Goal: Check status: Check status

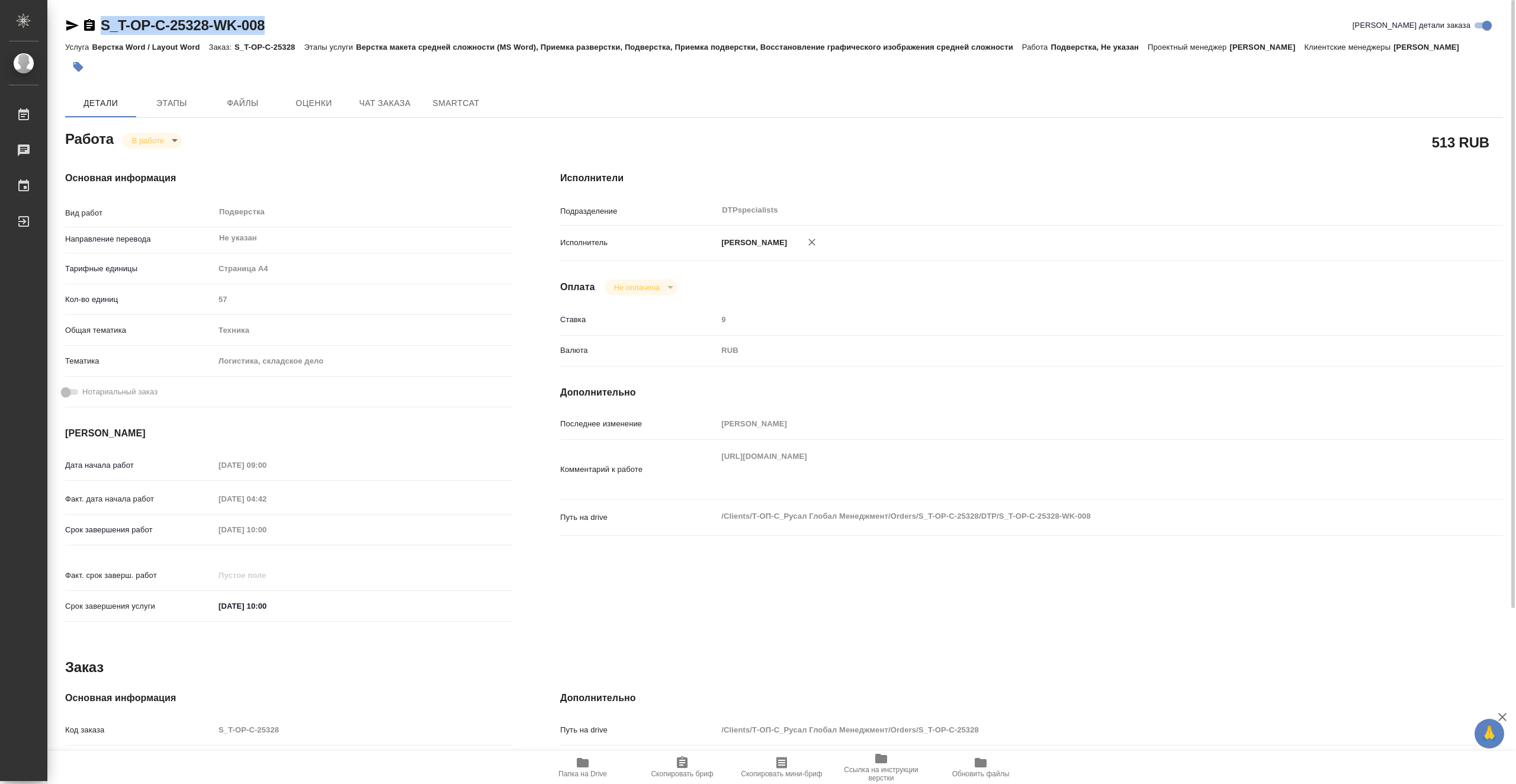
click at [588, 766] on icon "button" at bounding box center [582, 763] width 12 height 9
click at [160, 155] on body "🙏 .cls-1 fill:#fff; AWATERA Vasiutchenko Aleksandr Работы 0 Чаты График Выйти S…" at bounding box center [758, 392] width 1516 height 784
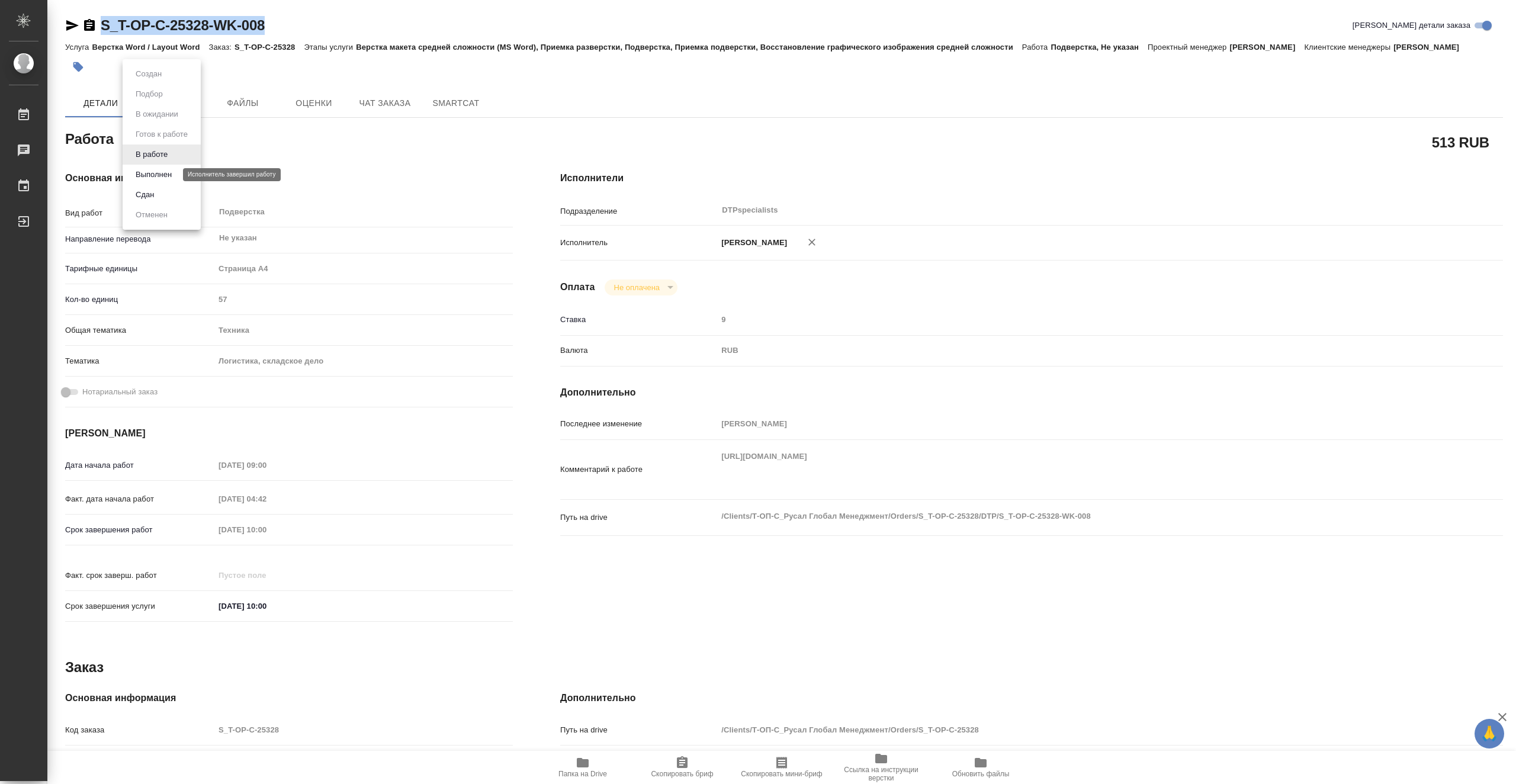
click at [175, 173] on button "Выполнен" at bounding box center [154, 174] width 44 height 13
type textarea "x"
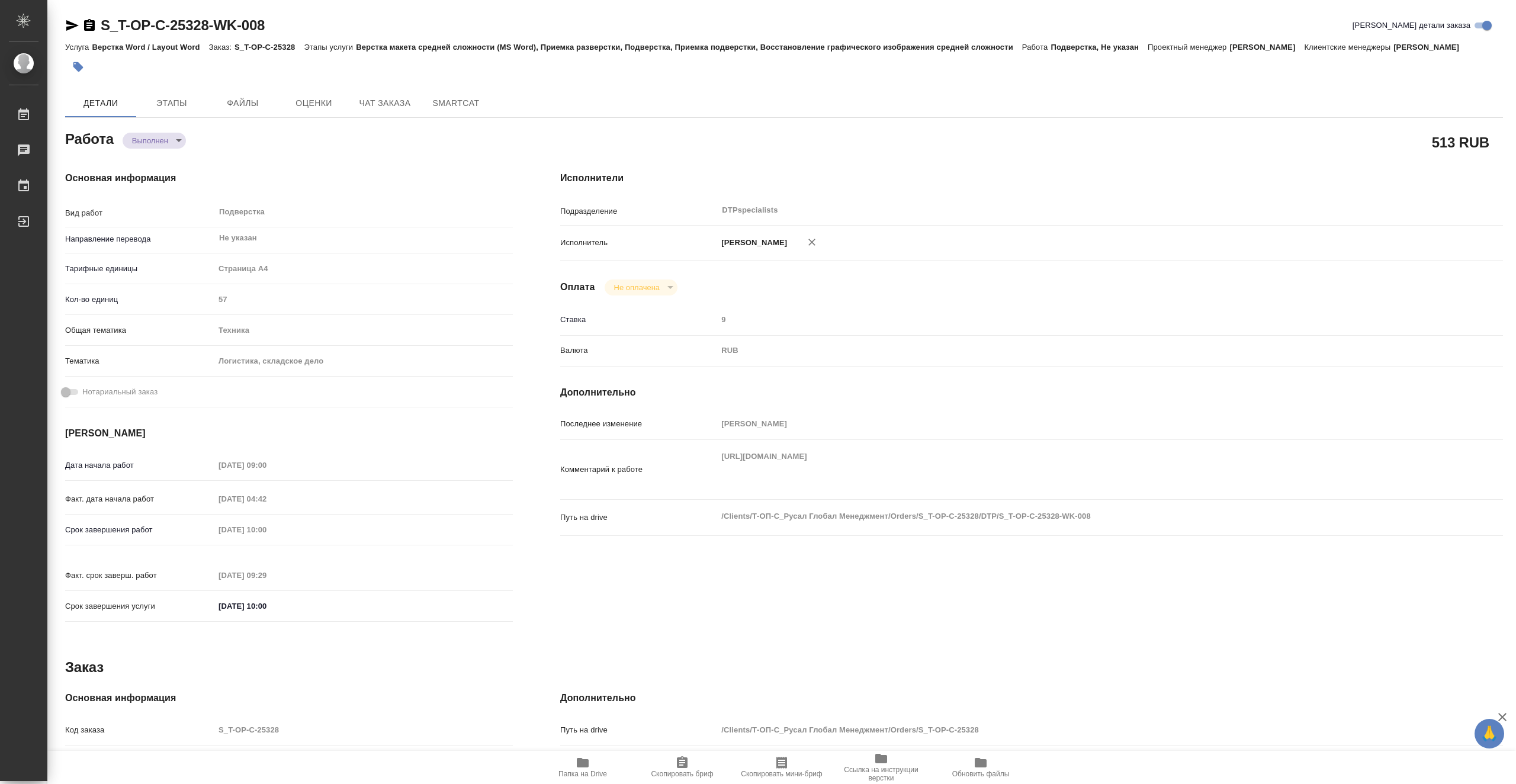
type textarea "x"
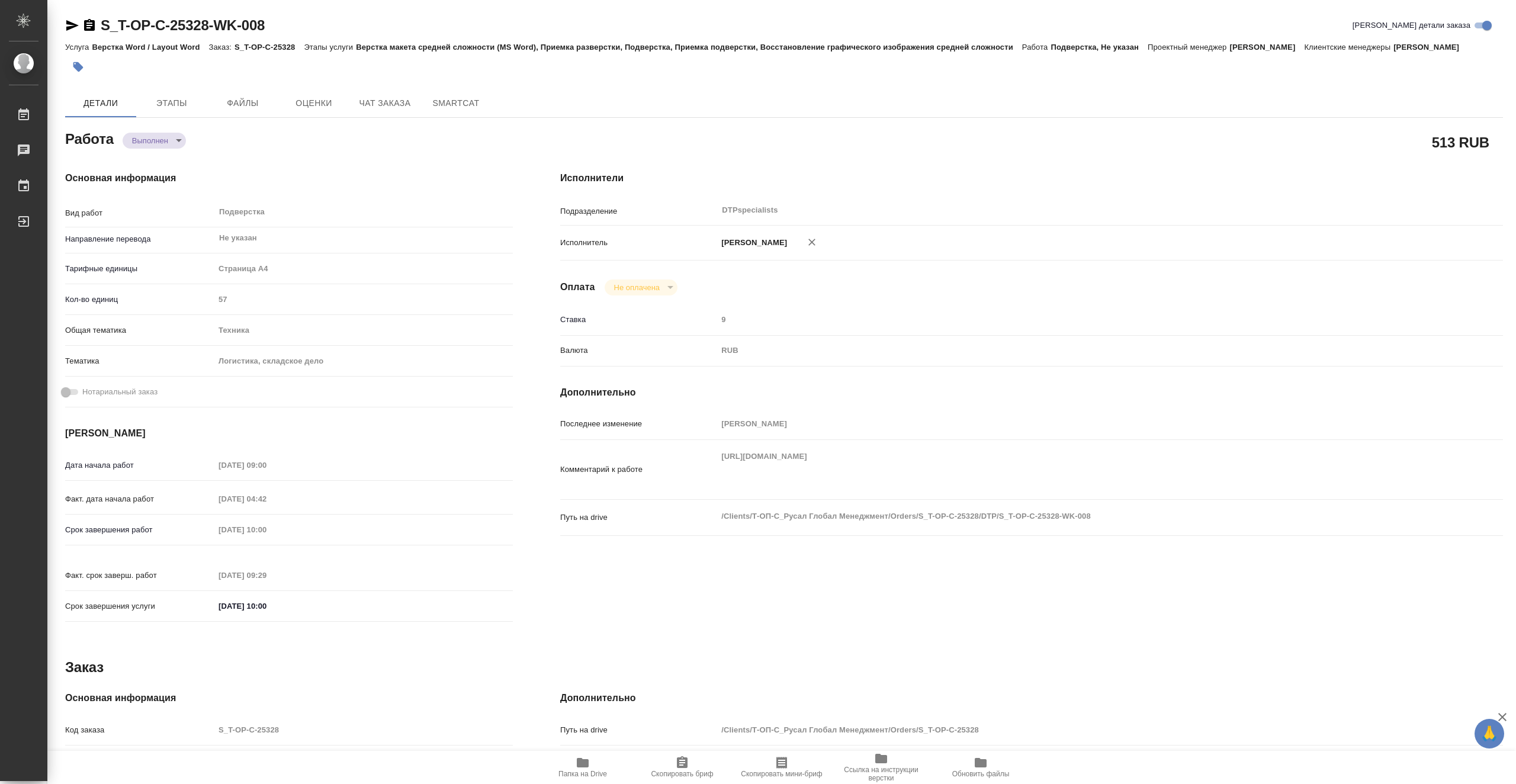
type textarea "x"
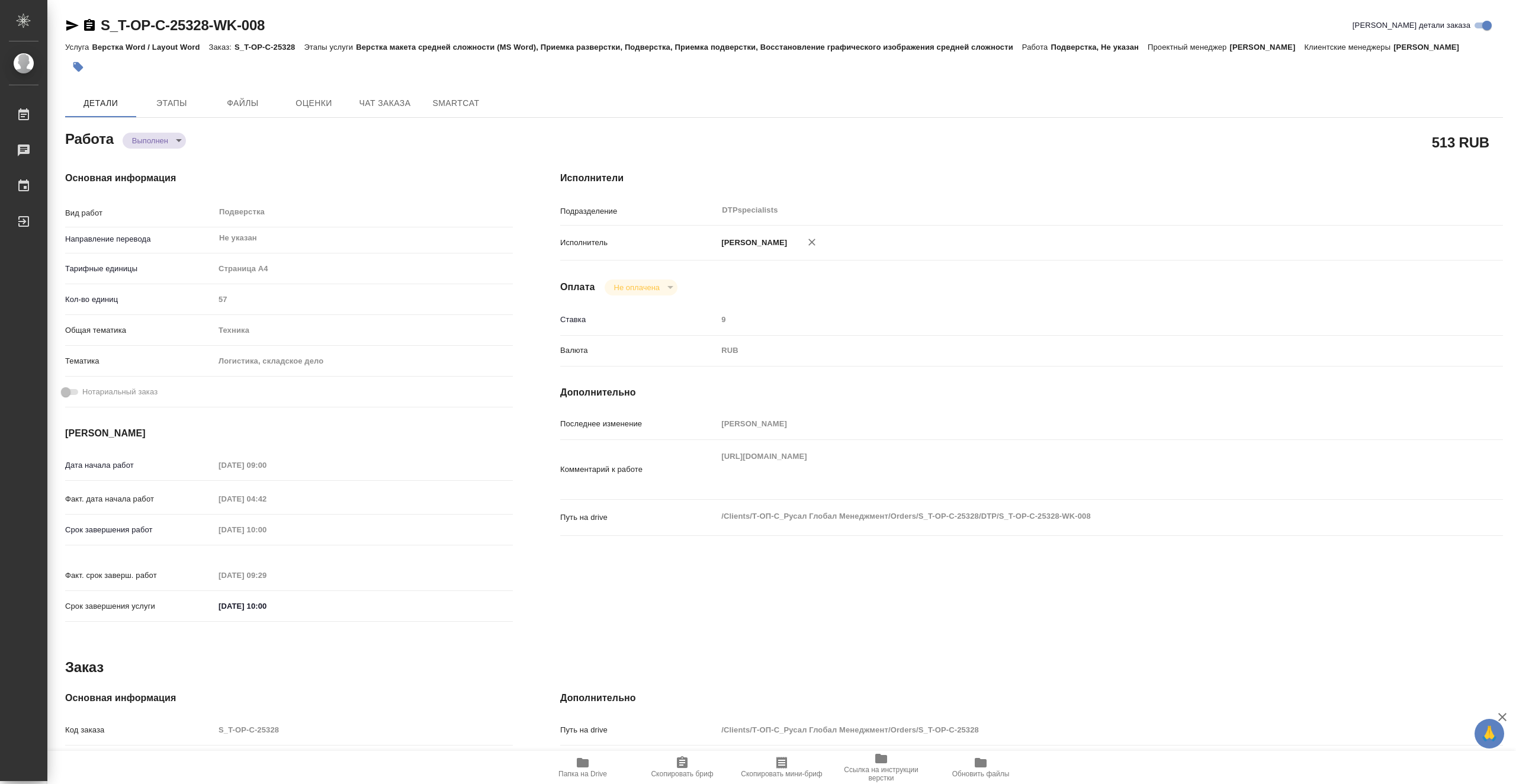
type textarea "x"
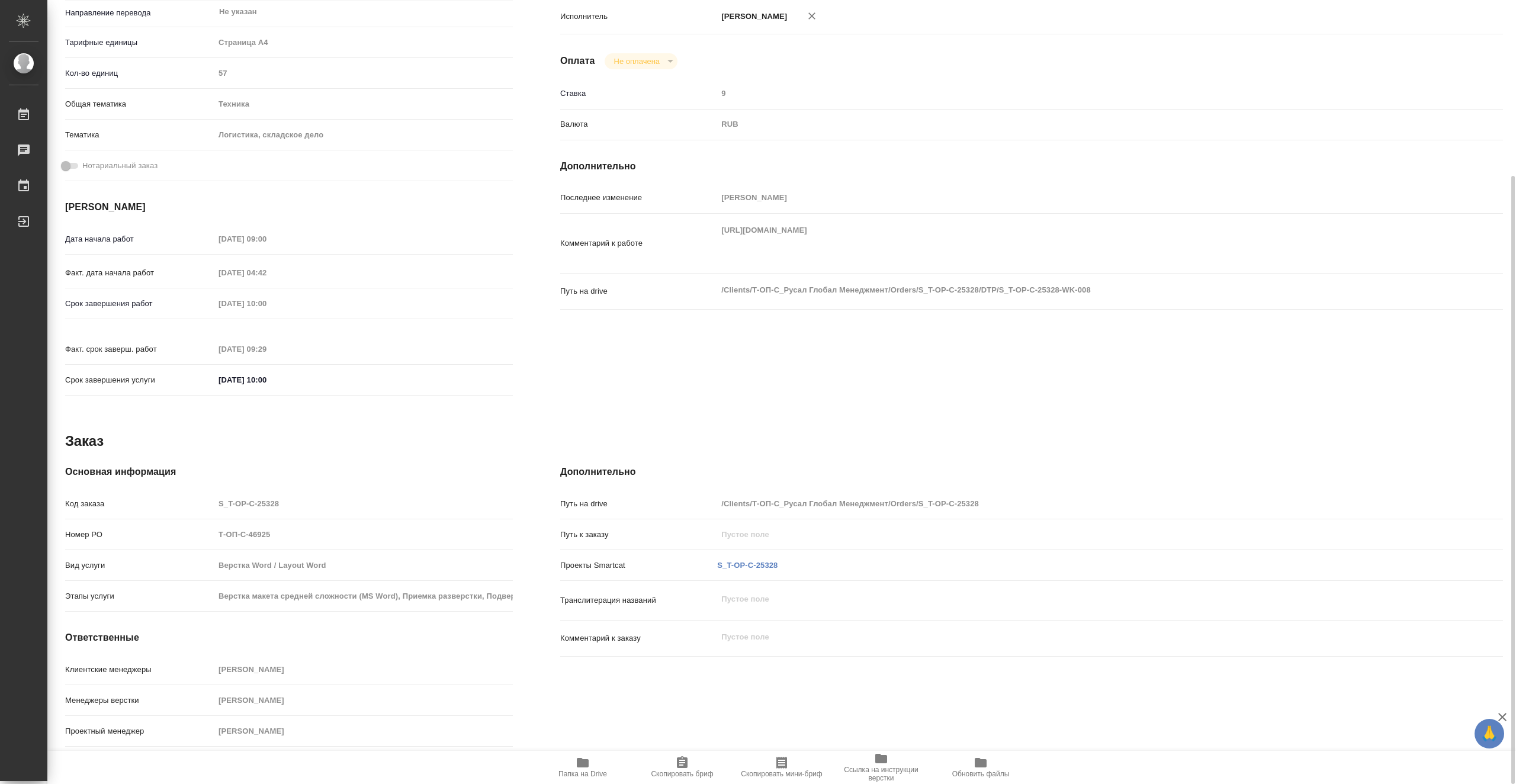
type textarea "x"
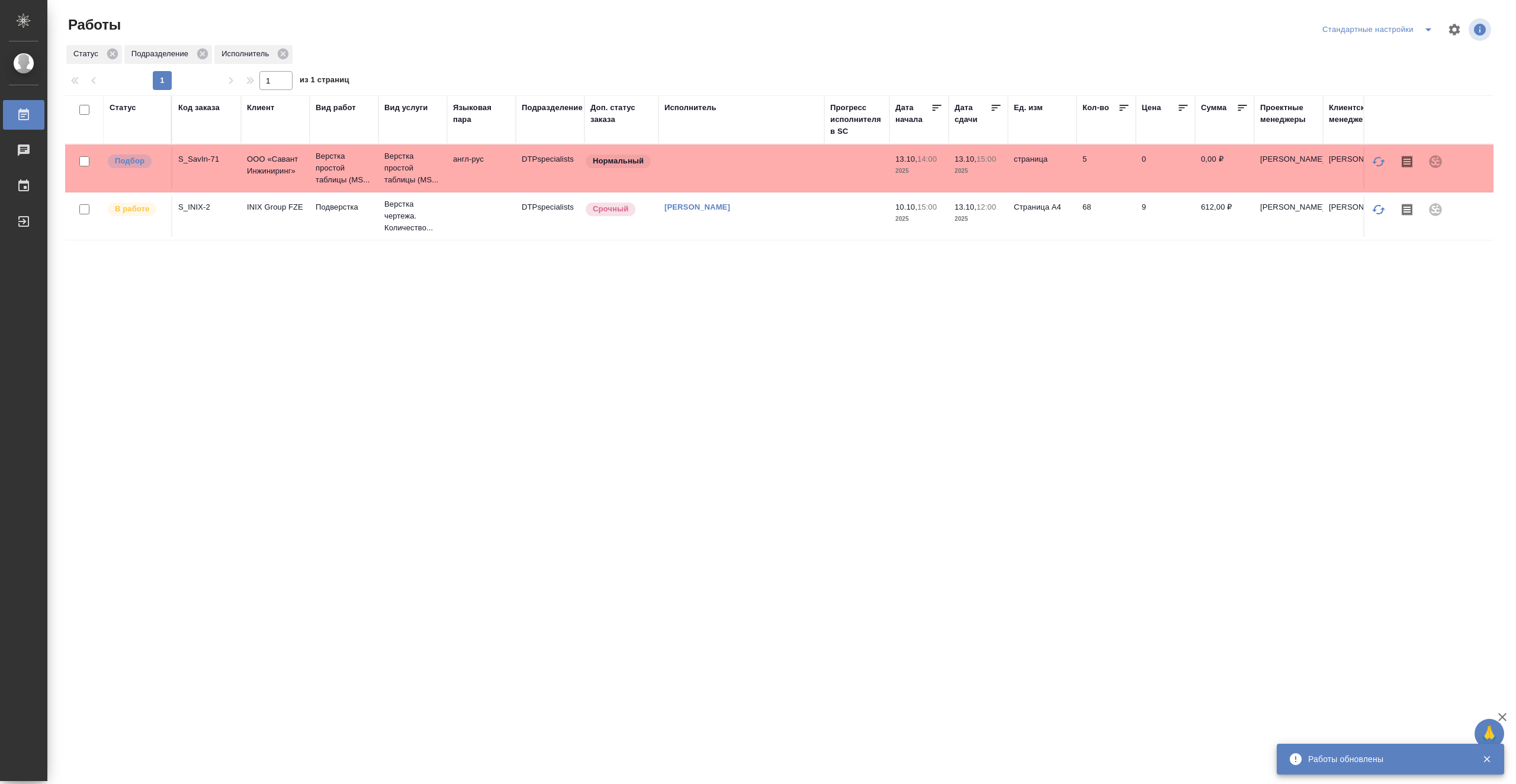
click at [771, 226] on td "[PERSON_NAME]" at bounding box center [741, 216] width 166 height 42
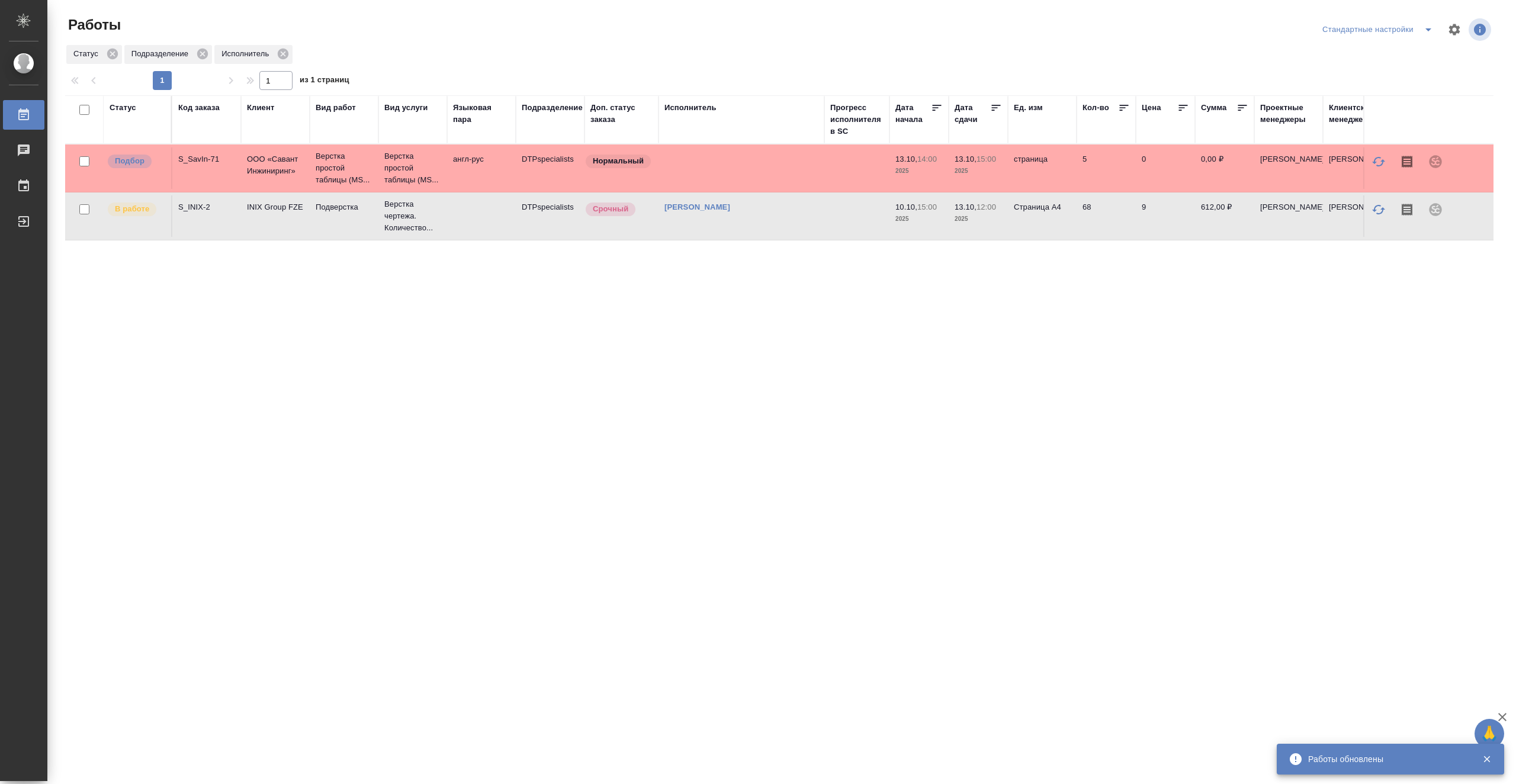
click at [771, 226] on td "[PERSON_NAME]" at bounding box center [741, 216] width 166 height 42
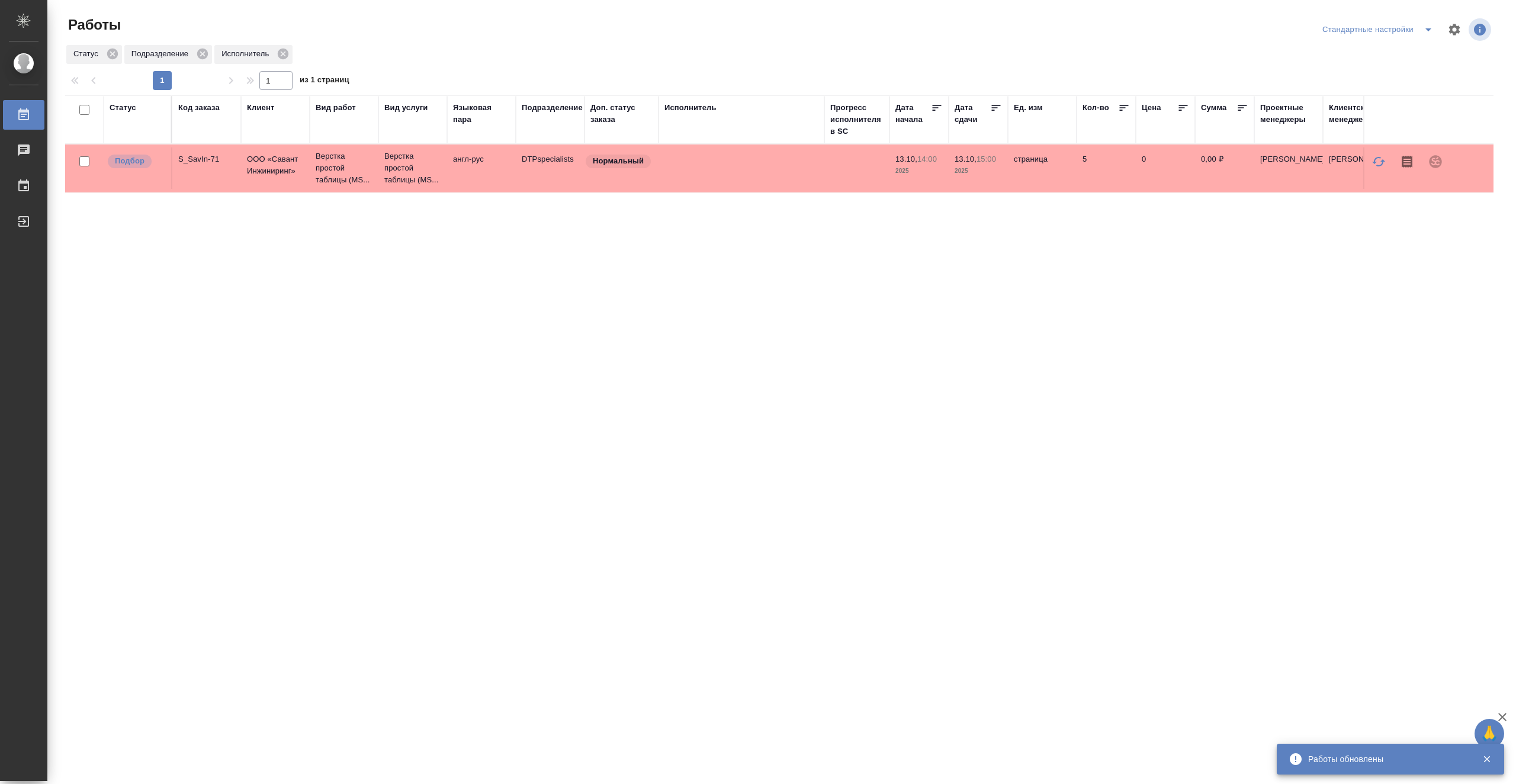
click at [130, 115] on div "Статус" at bounding box center [137, 120] width 56 height 36
click at [129, 110] on div "Статус" at bounding box center [122, 108] width 26 height 12
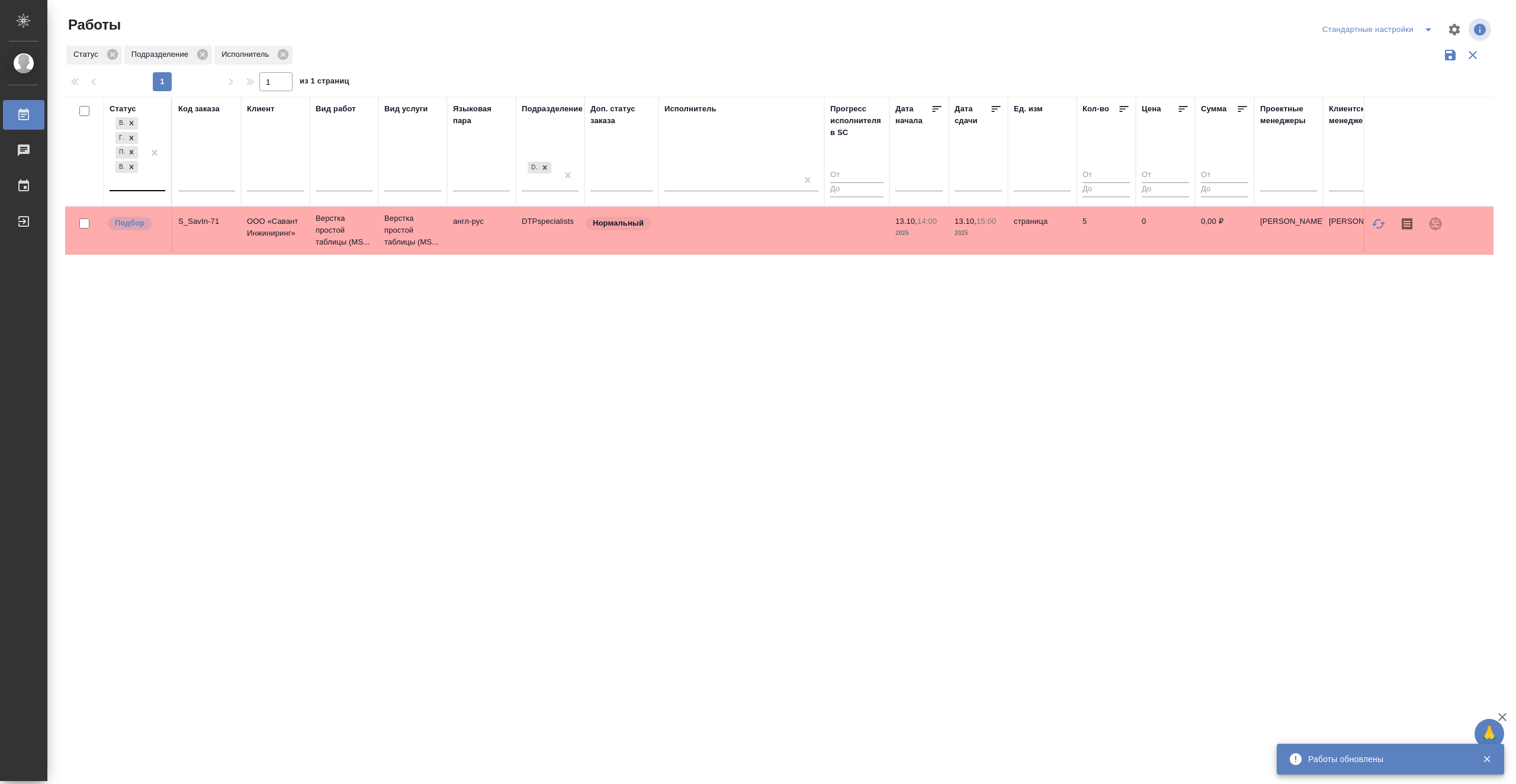
click at [143, 181] on div "В ожидании Готов к работе Подбор В работе" at bounding box center [137, 153] width 56 height 76
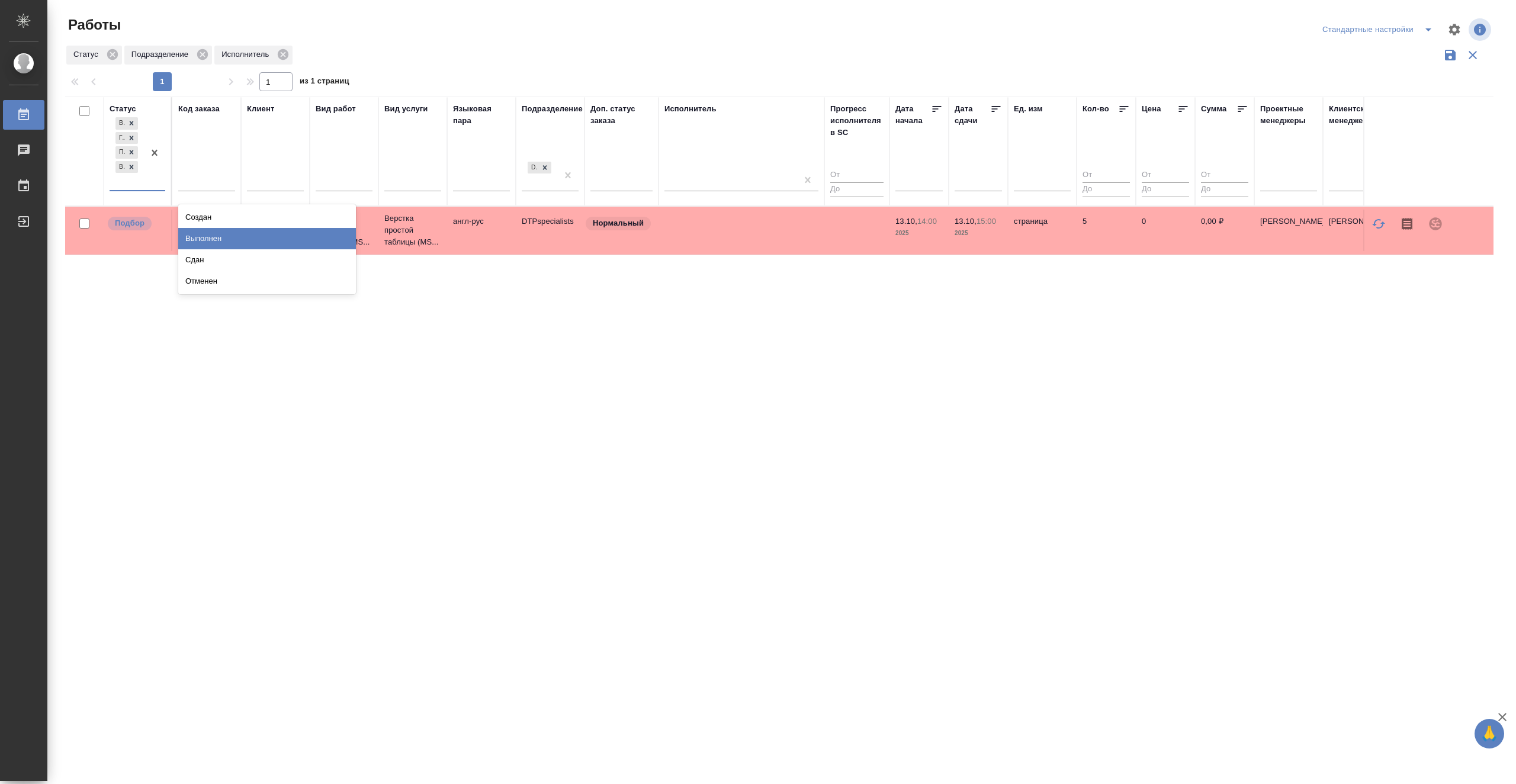
click at [323, 239] on div "Выполнен" at bounding box center [267, 238] width 178 height 21
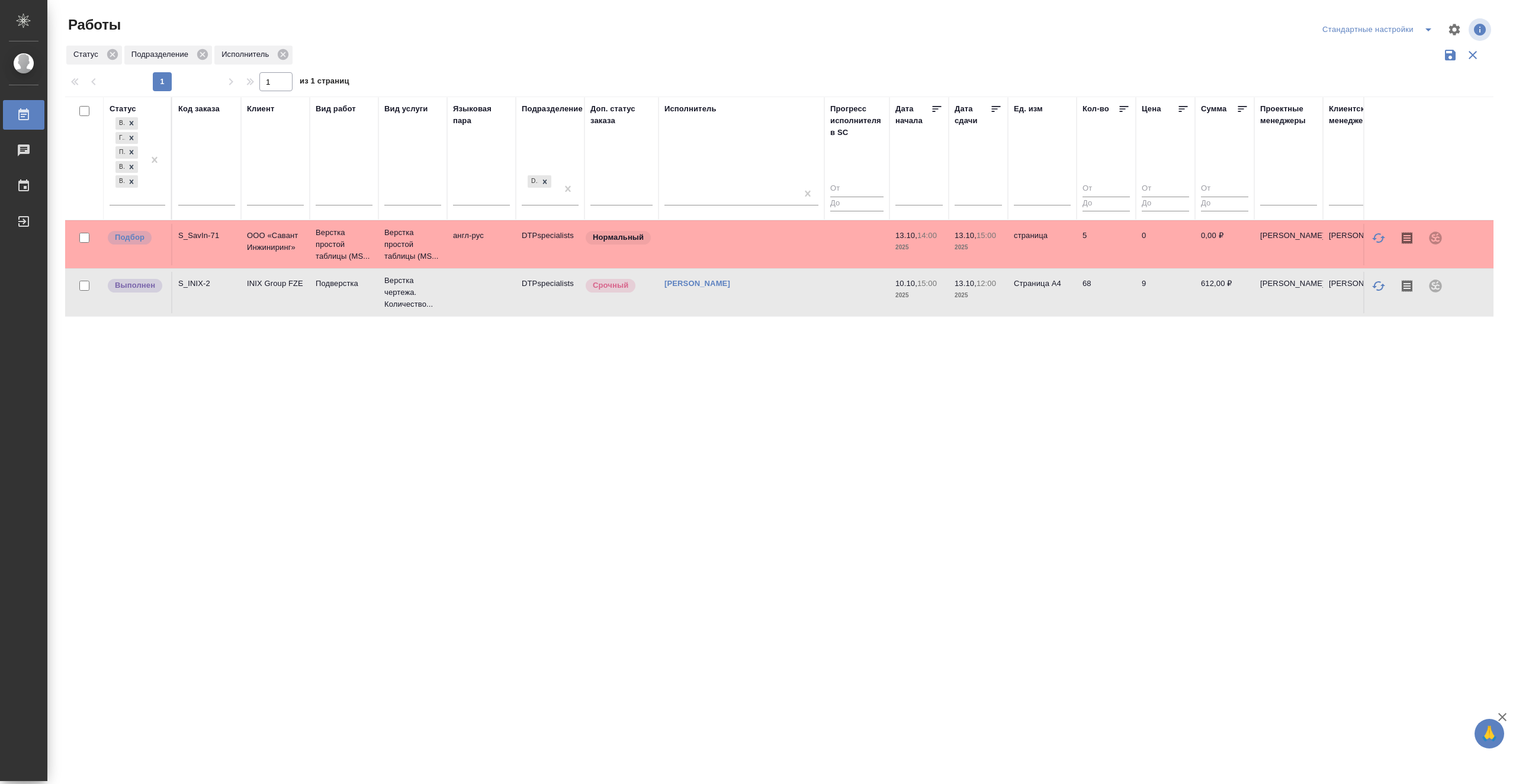
click at [719, 424] on div "Статус В ожидании Готов к работе Подбор В работе Выполнен Код заказа Клиент Вид…" at bounding box center [779, 309] width 1428 height 426
click at [858, 301] on td at bounding box center [857, 292] width 65 height 42
click at [132, 183] on icon at bounding box center [132, 182] width 9 height 9
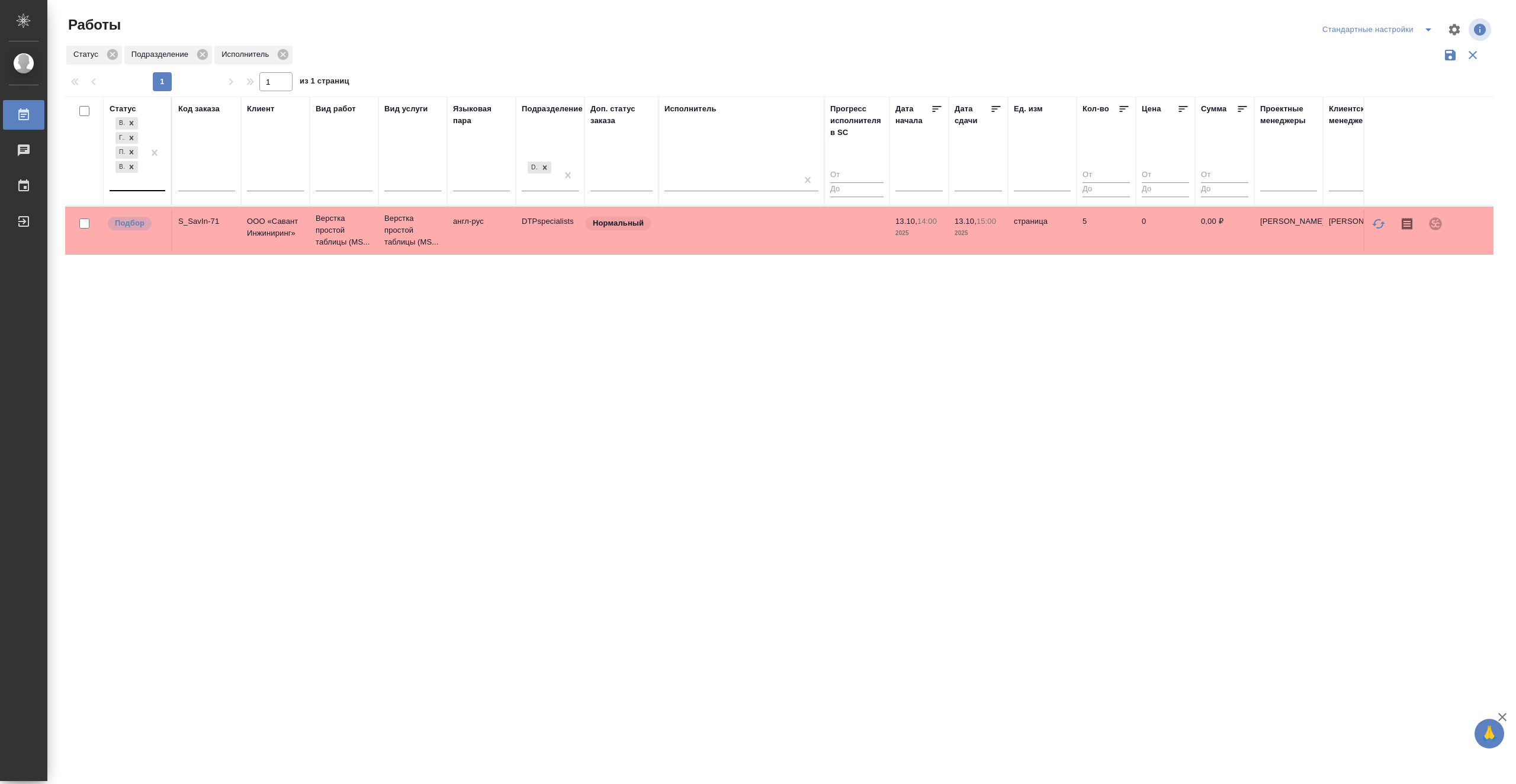
click at [480, 389] on div "Статус В ожидании Готов к работе Подбор В работе Код заказа Клиент Вид работ Ви…" at bounding box center [779, 309] width 1428 height 426
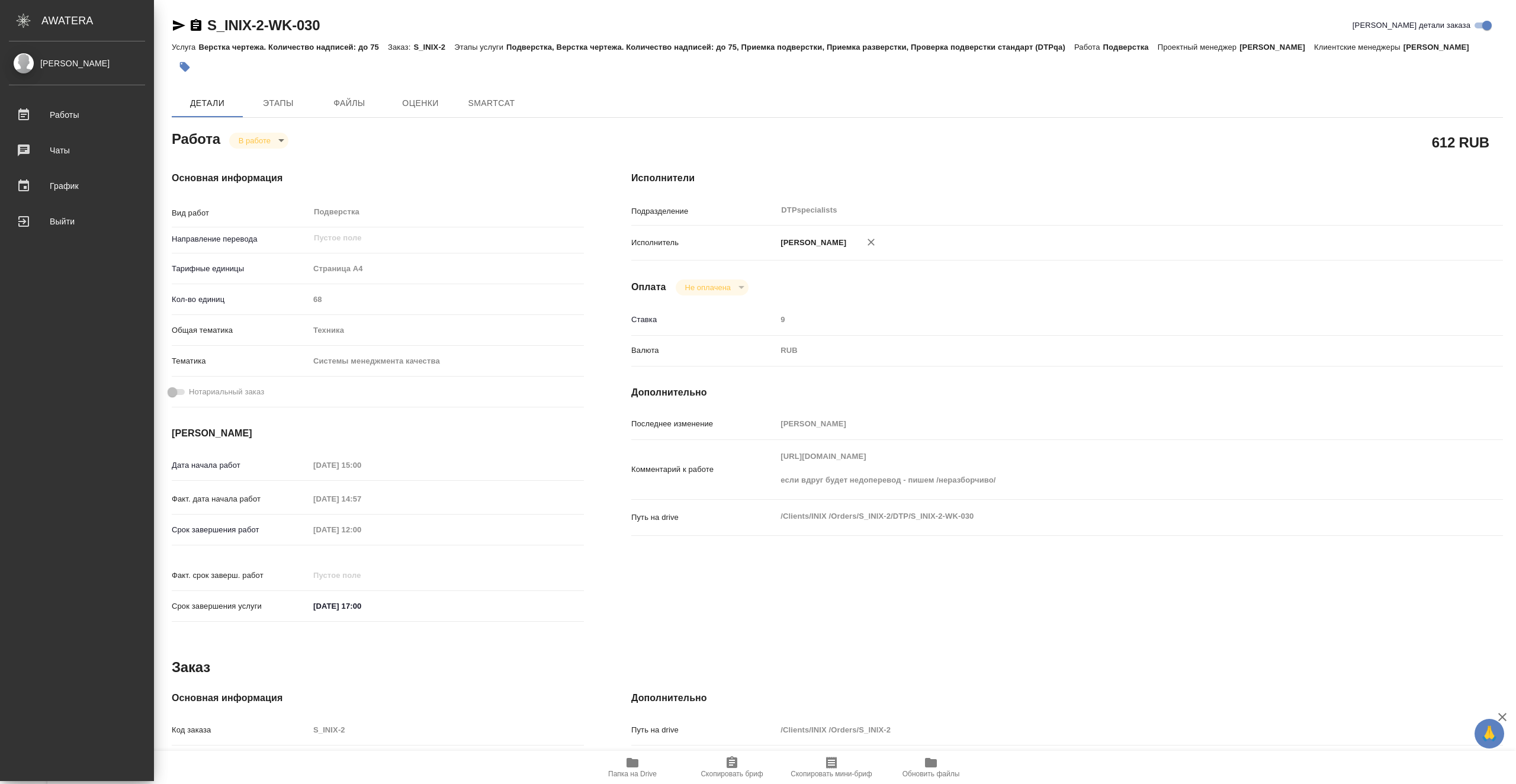
type textarea "x"
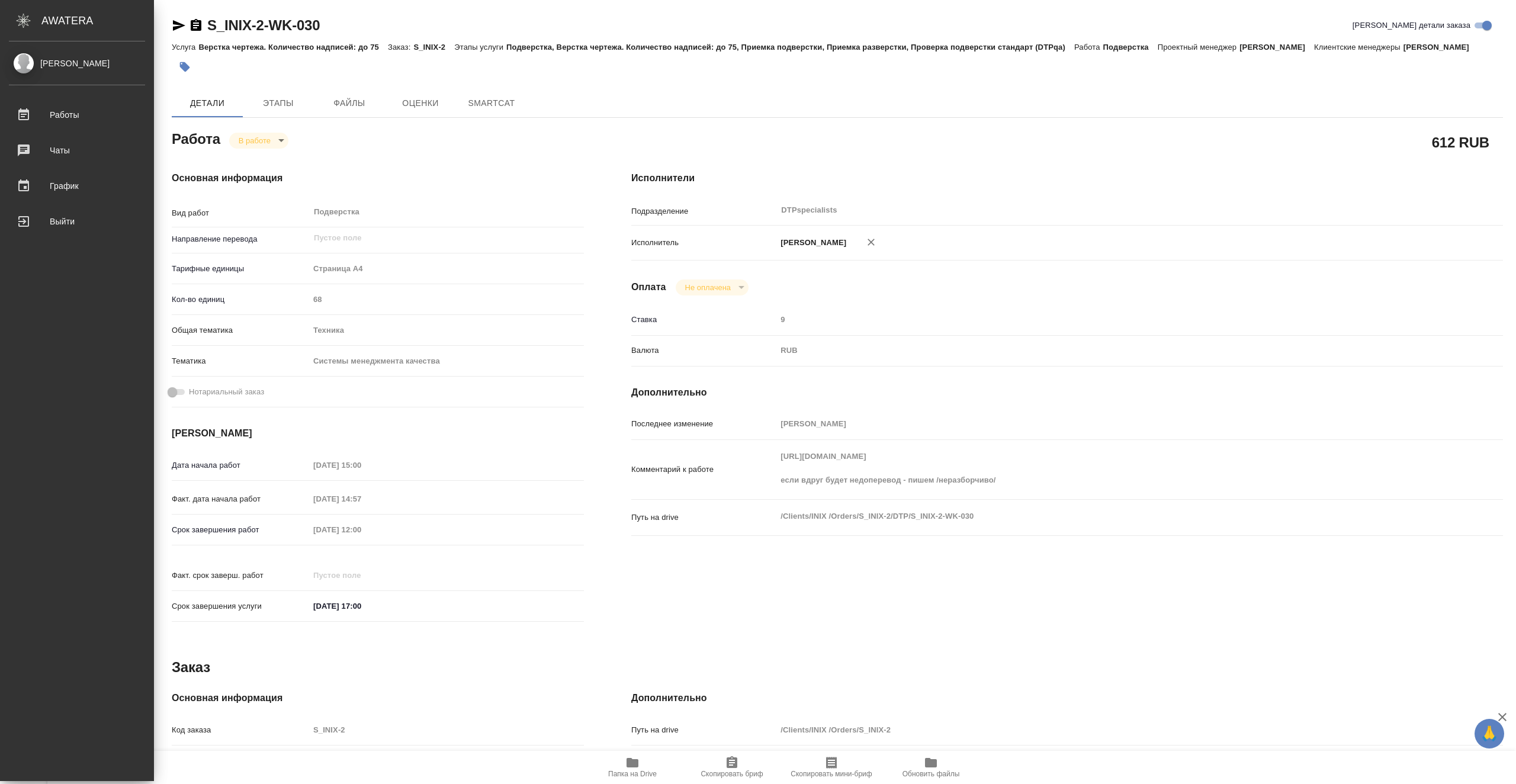
type textarea "x"
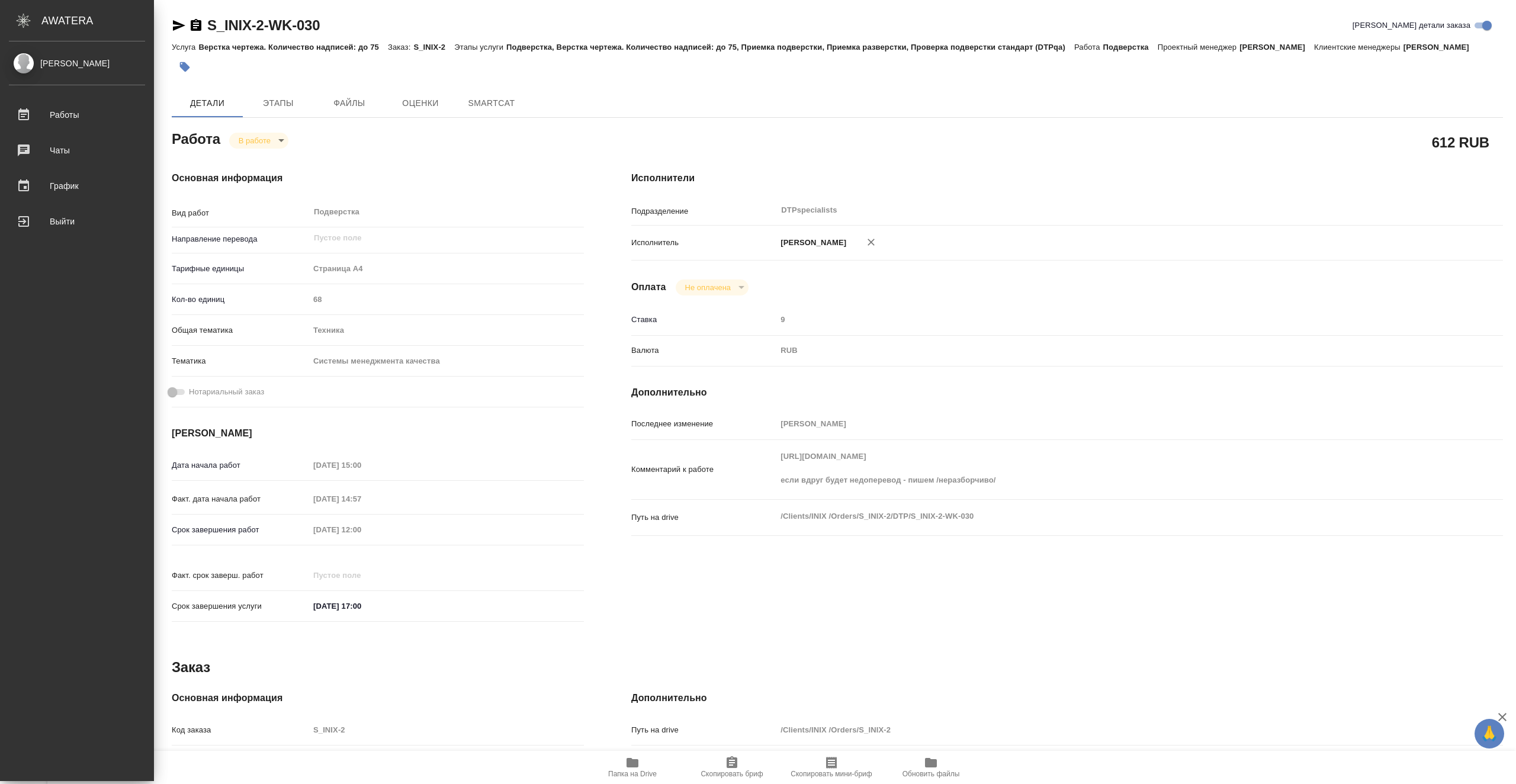
type textarea "x"
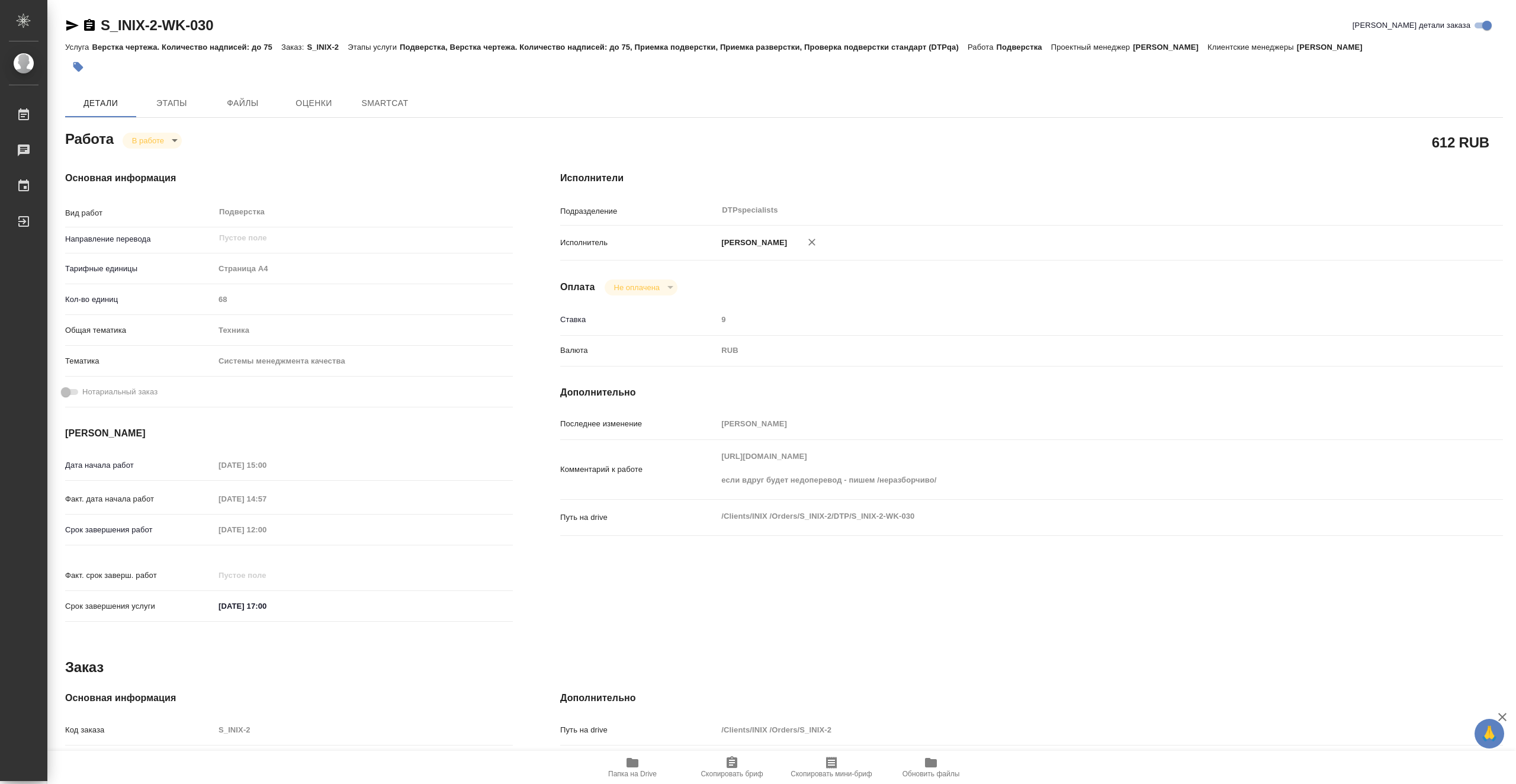
type textarea "x"
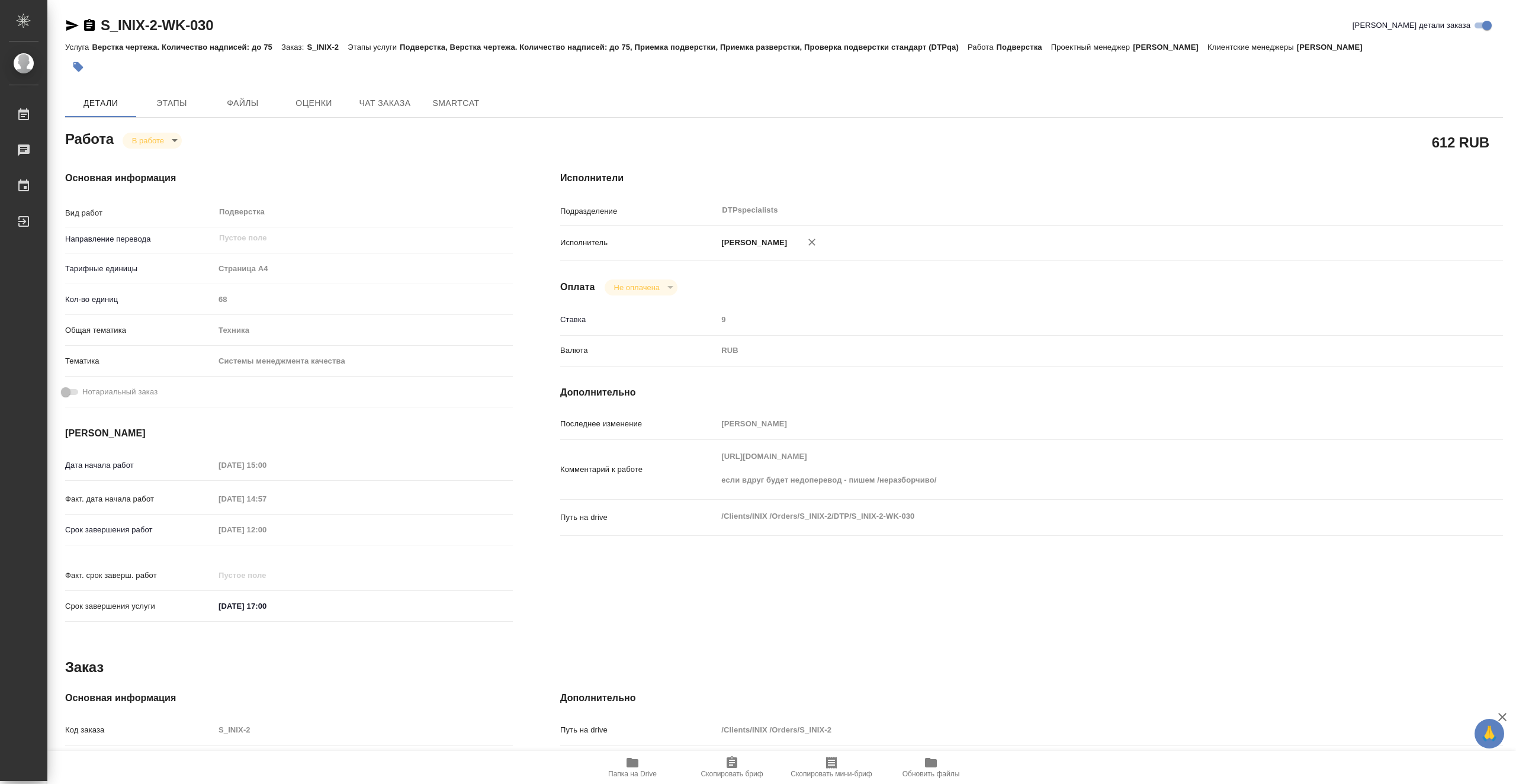
type textarea "x"
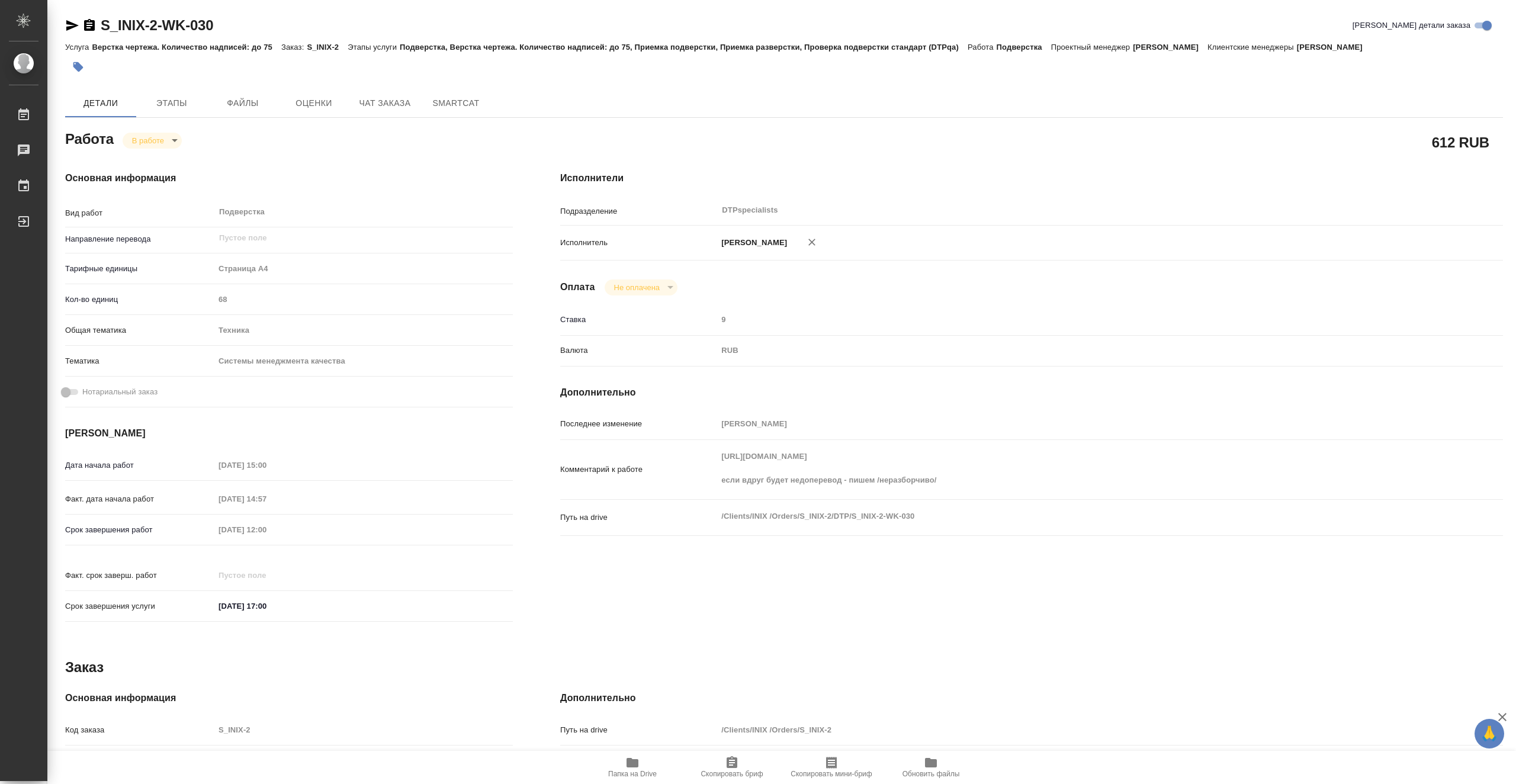
click at [635, 775] on span "Папка на Drive" at bounding box center [632, 774] width 49 height 9
type textarea "x"
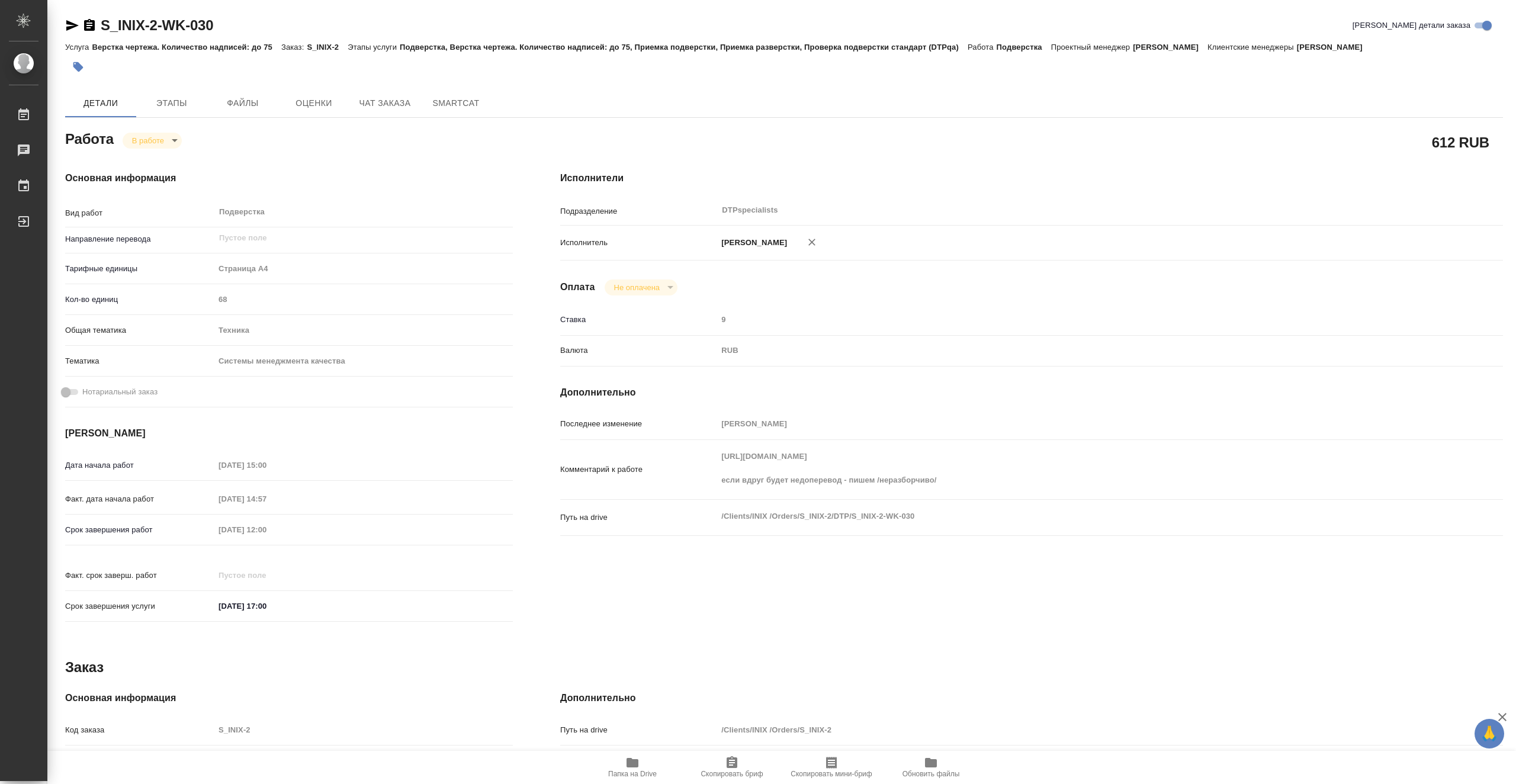
type textarea "x"
click at [160, 142] on body "🙏 .cls-1 fill:#fff; AWATERA Vasiutchenko Aleksandr Работы 0 Чаты График Выйти S…" at bounding box center [758, 392] width 1516 height 784
click at [183, 155] on li "Выполнен" at bounding box center [162, 161] width 79 height 20
type textarea "x"
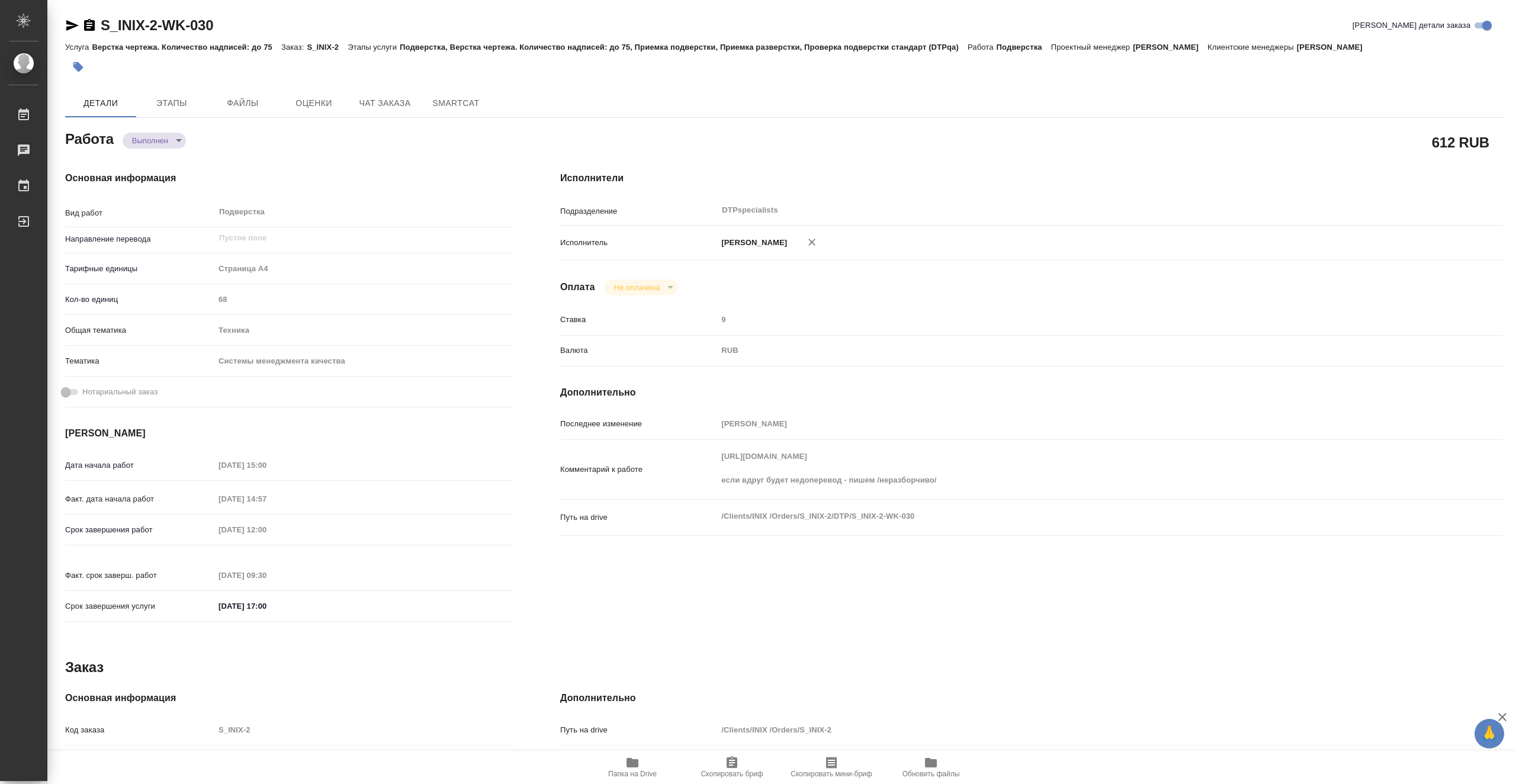
type textarea "x"
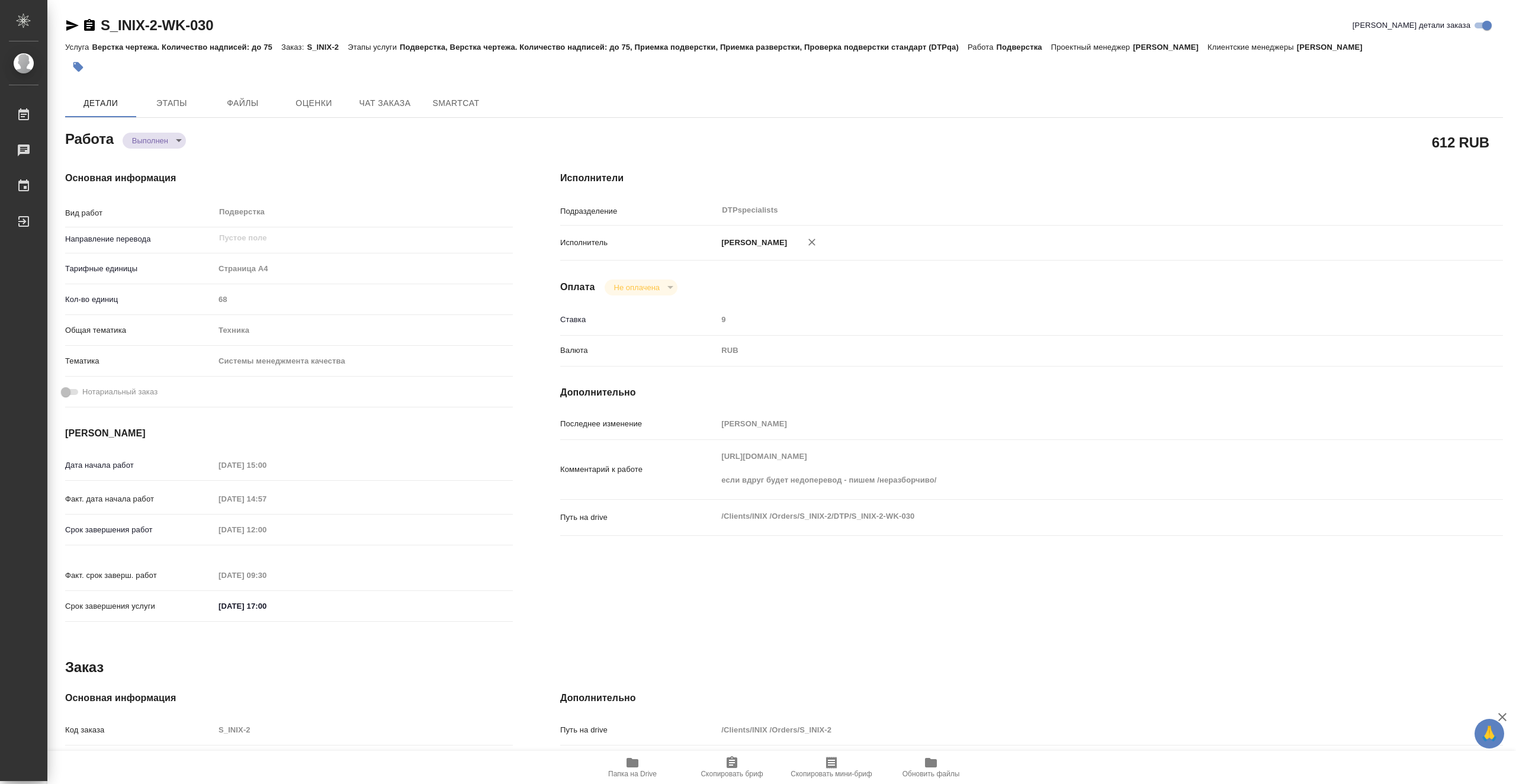
type textarea "x"
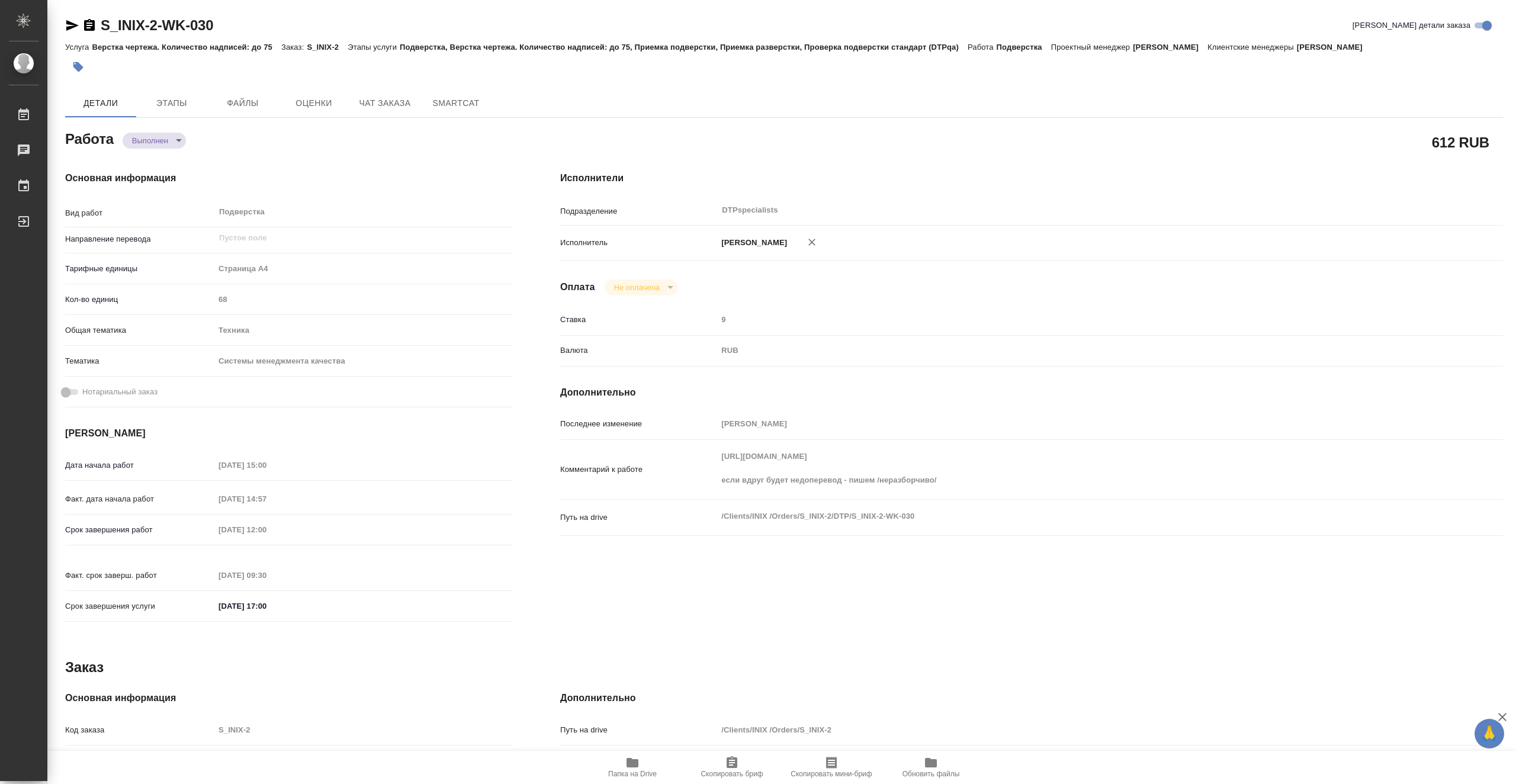
type textarea "x"
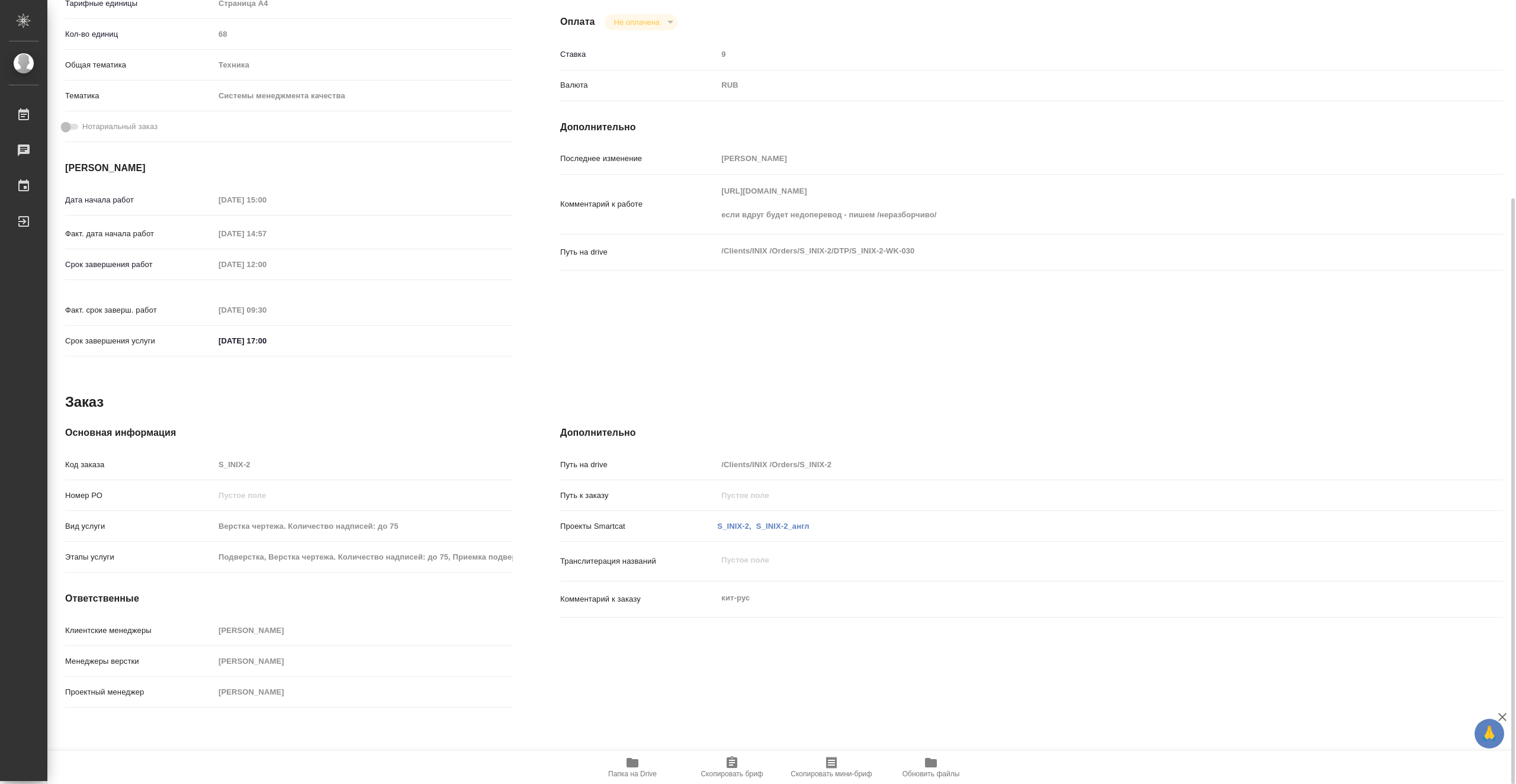
type textarea "x"
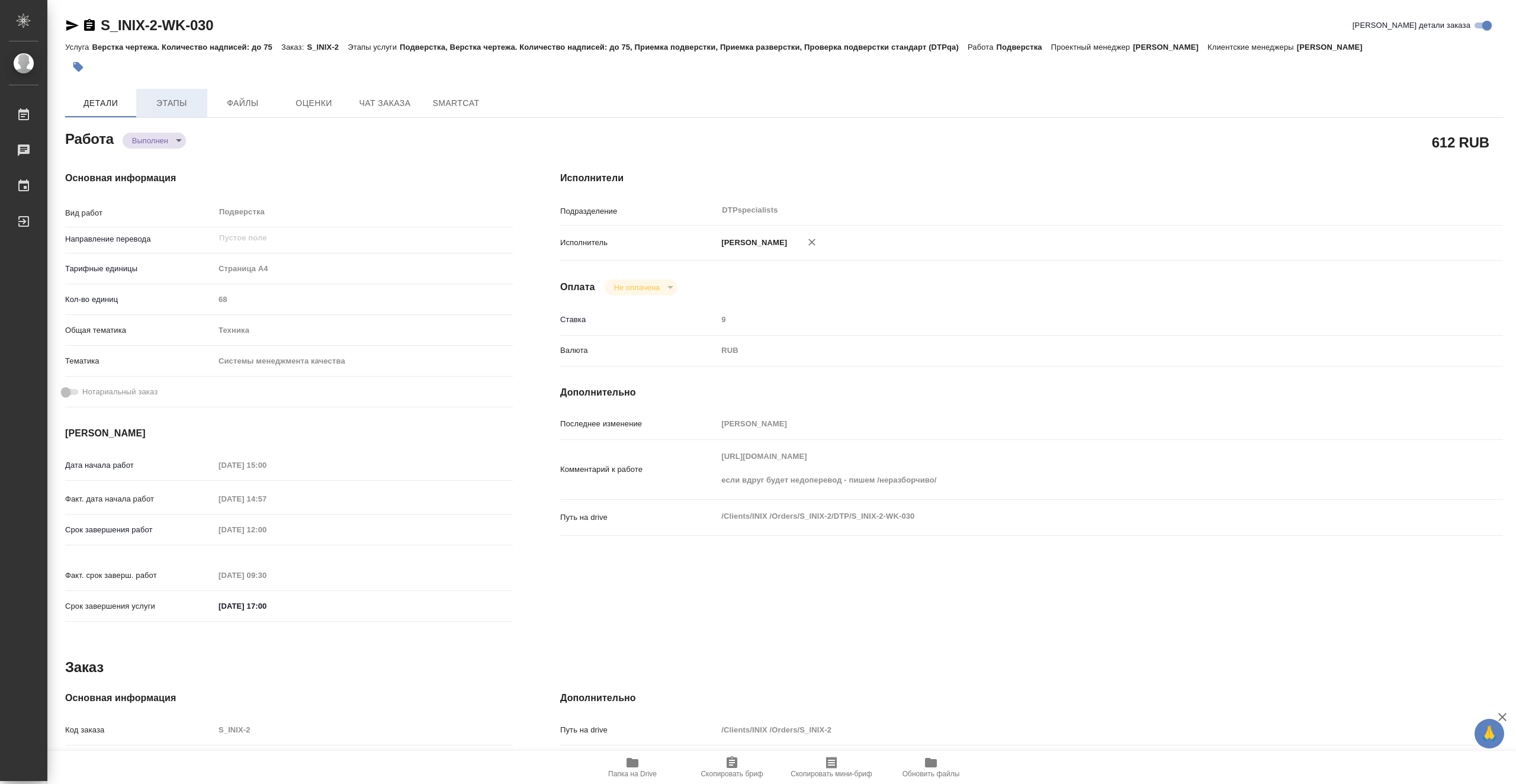
click at [177, 97] on span "Этапы" at bounding box center [172, 102] width 57 height 15
type textarea "x"
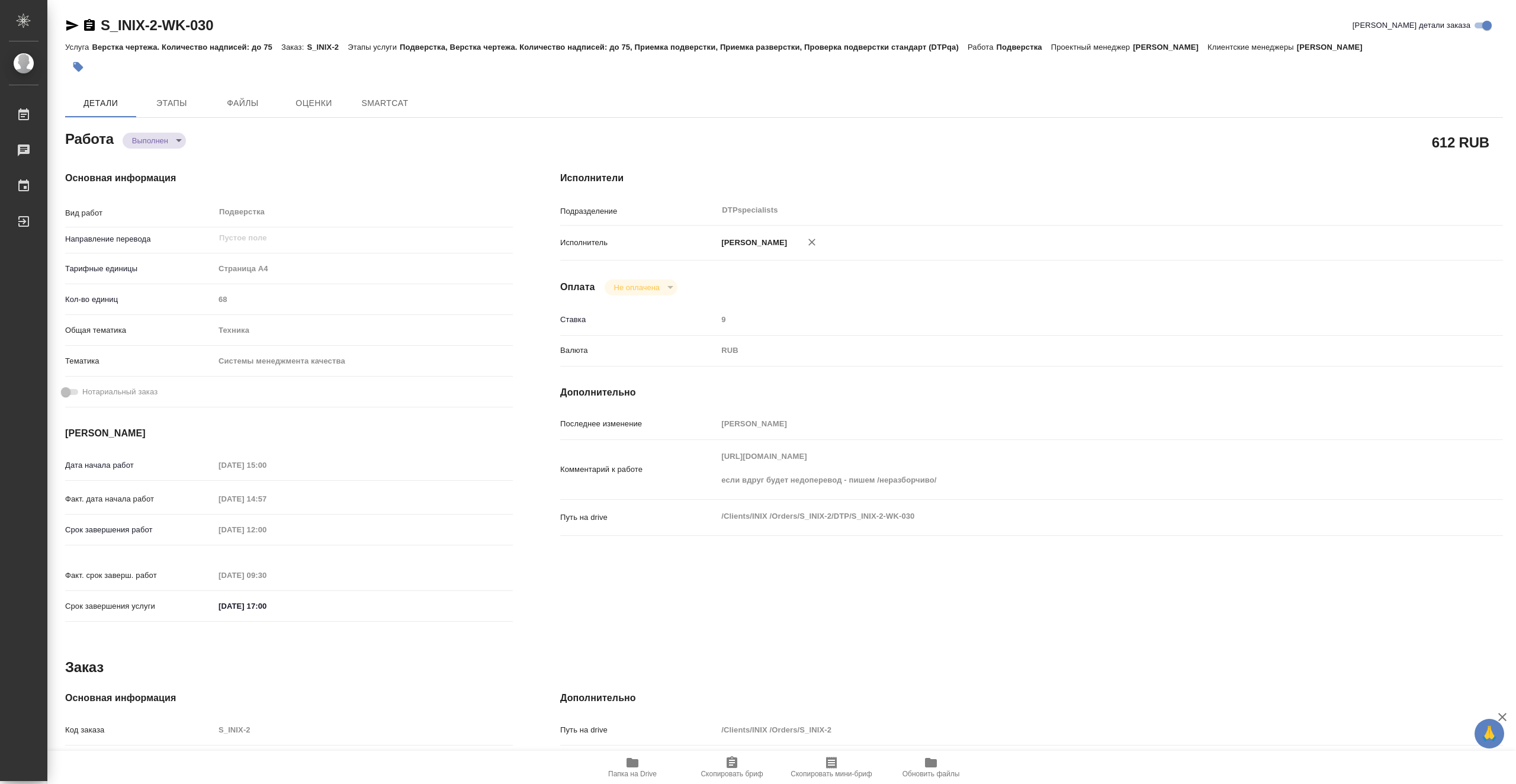
type textarea "x"
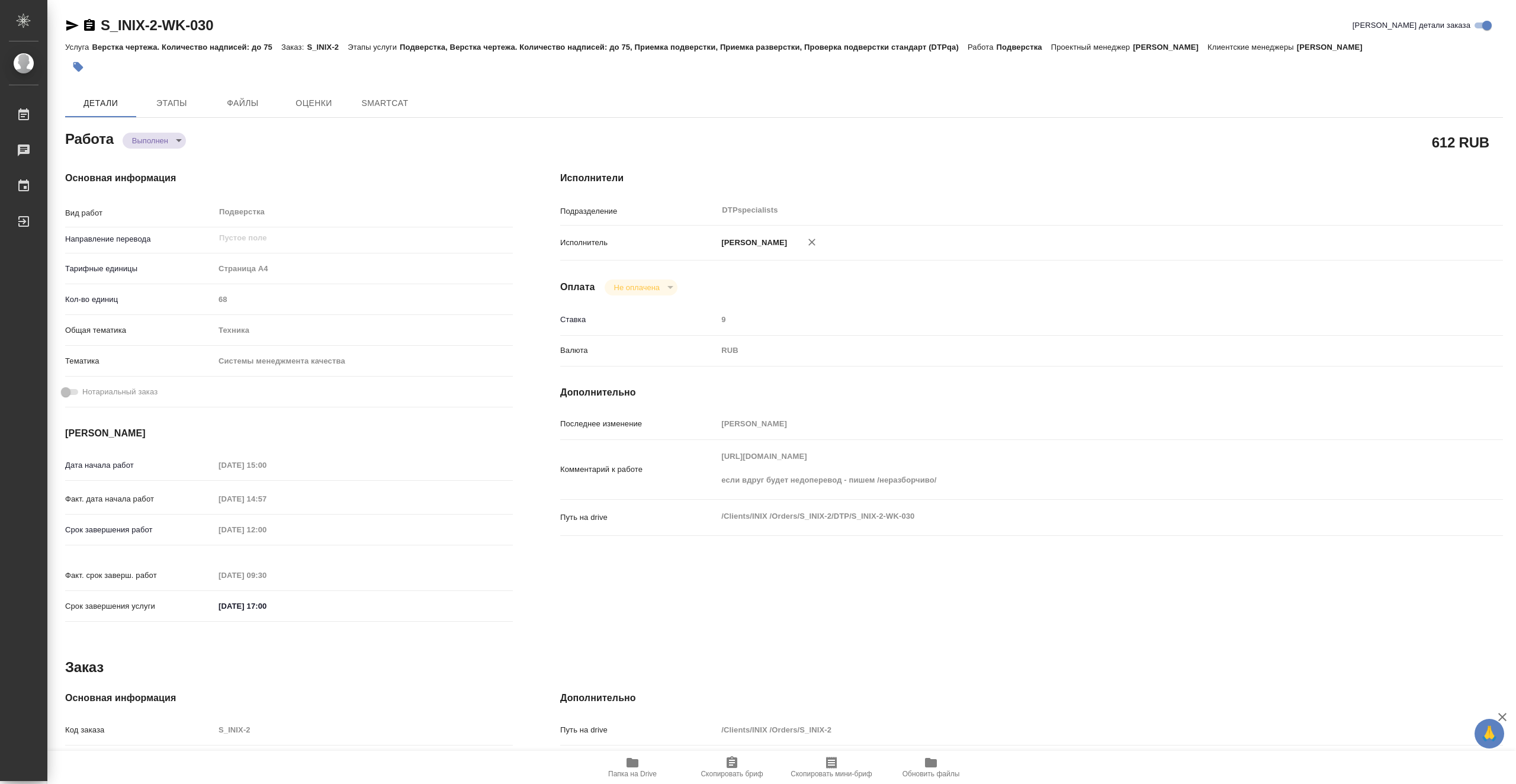
type textarea "x"
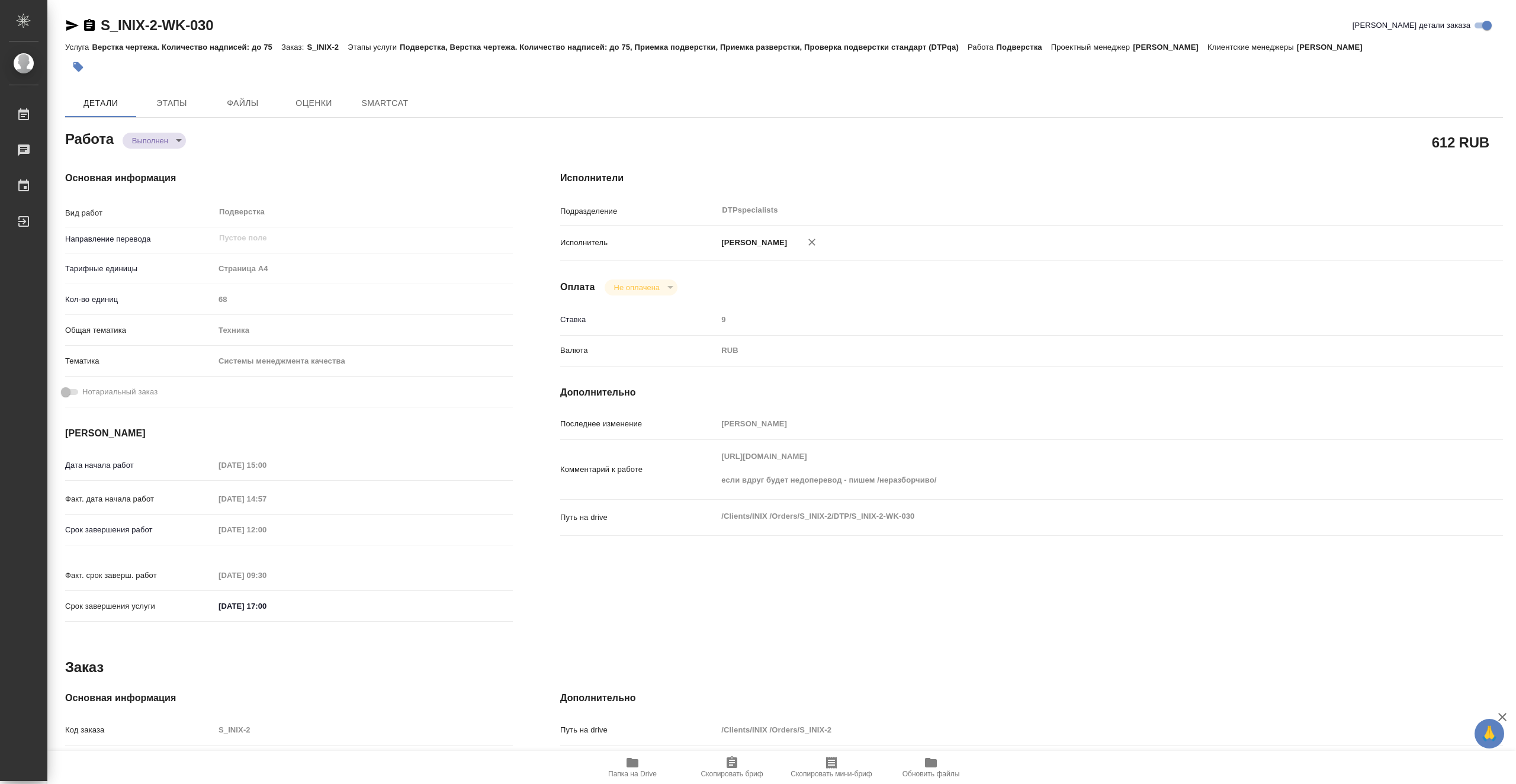
type textarea "x"
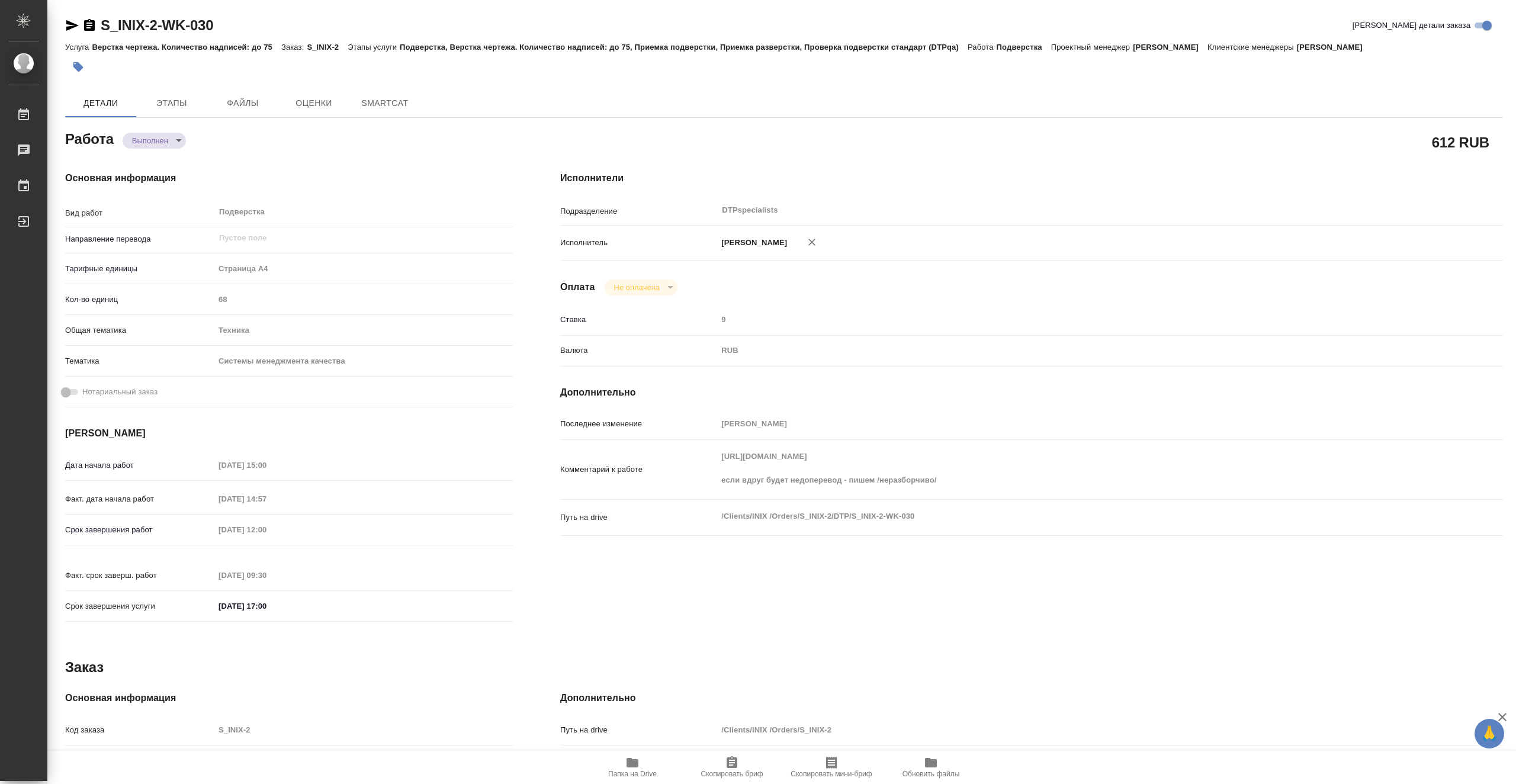
type textarea "x"
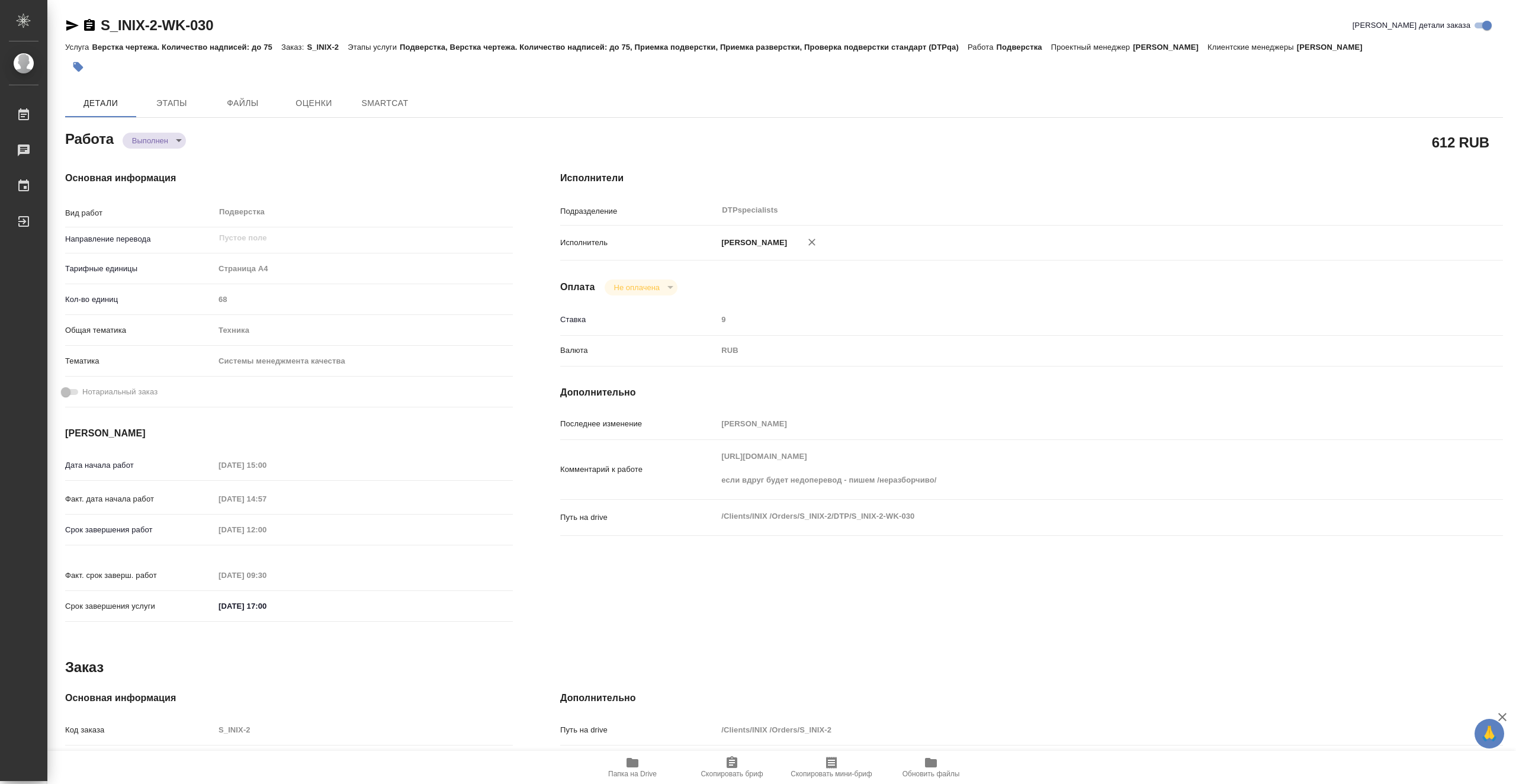
type textarea "x"
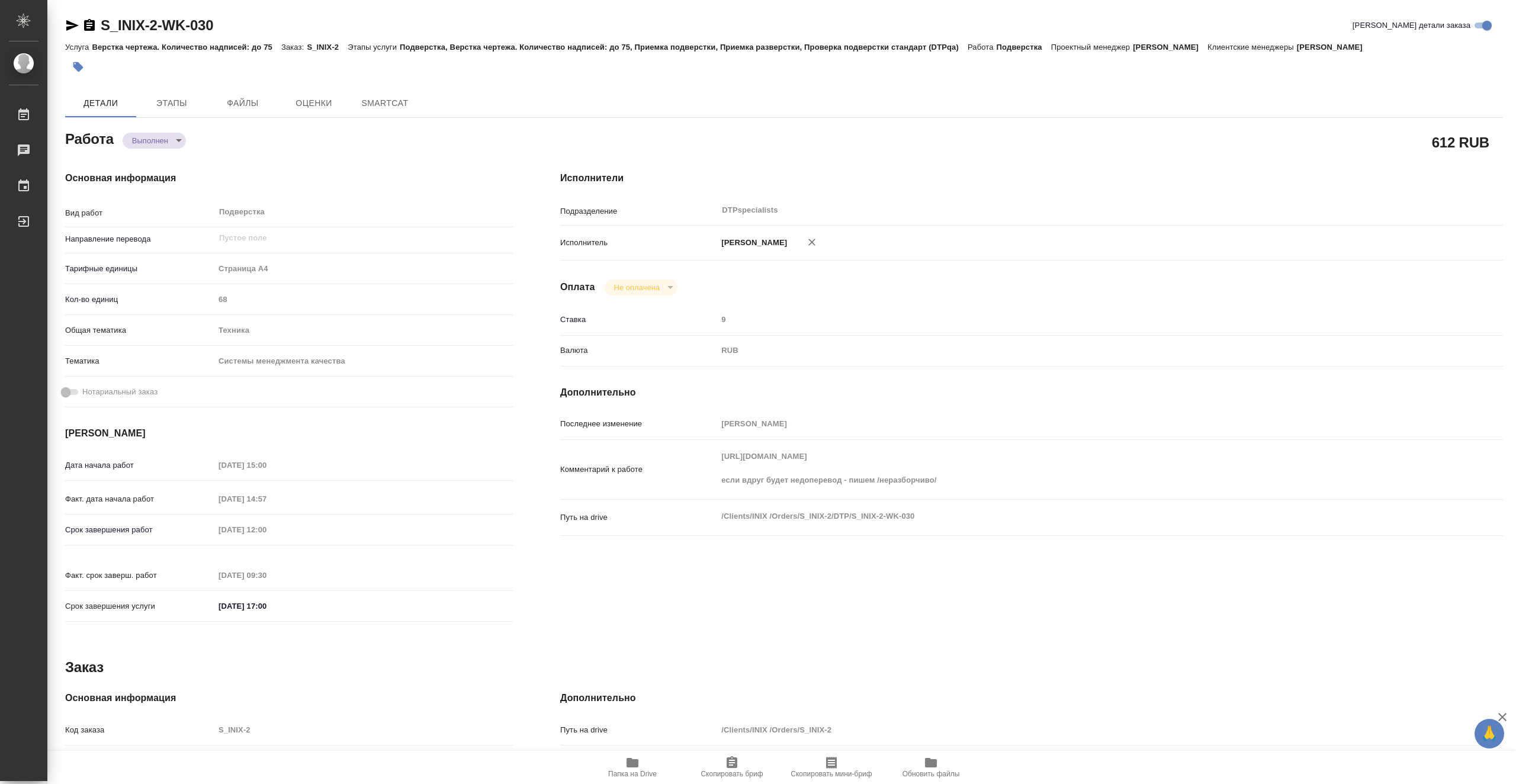
type textarea "x"
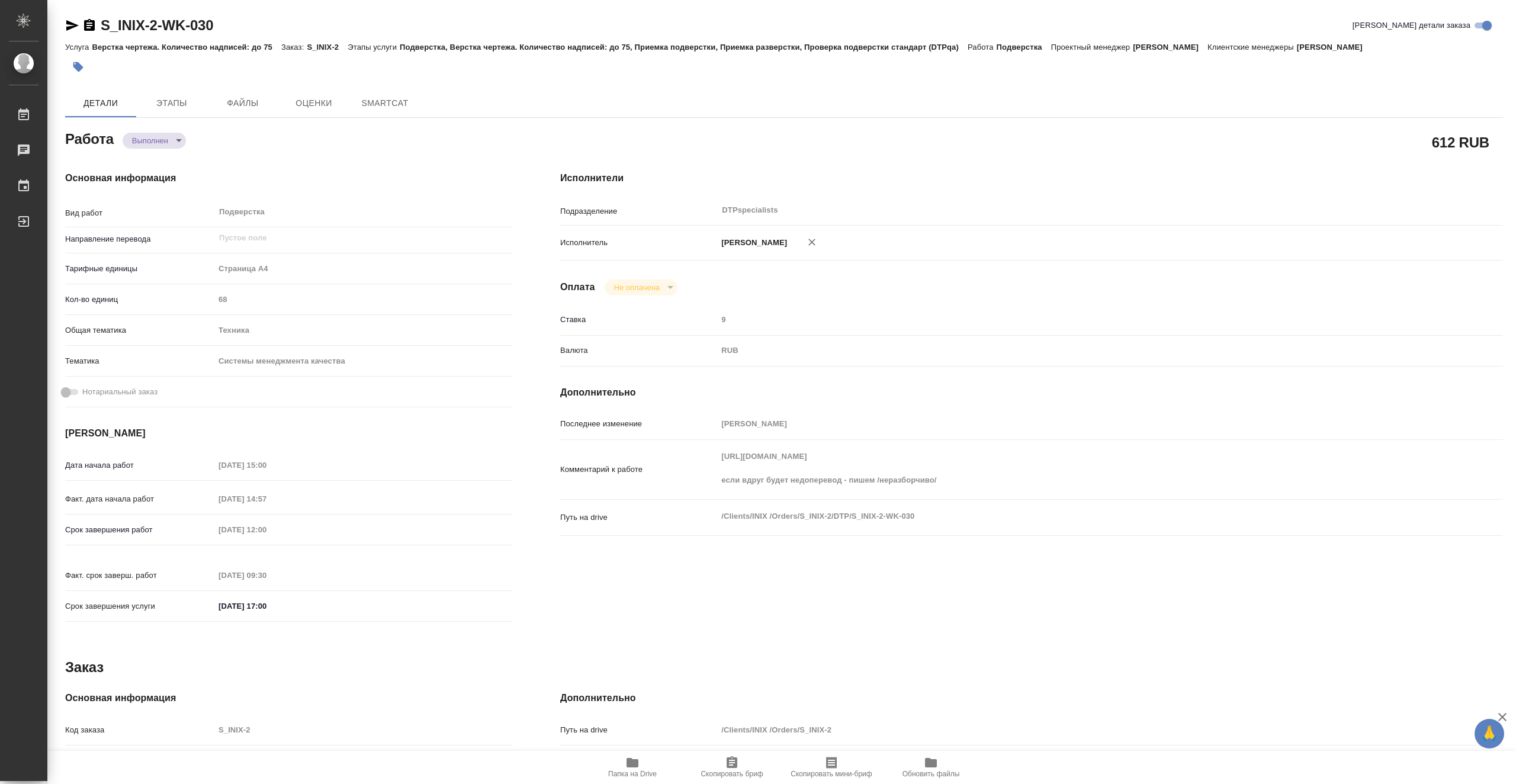
type textarea "x"
click at [198, 99] on span "Этапы" at bounding box center [172, 102] width 57 height 15
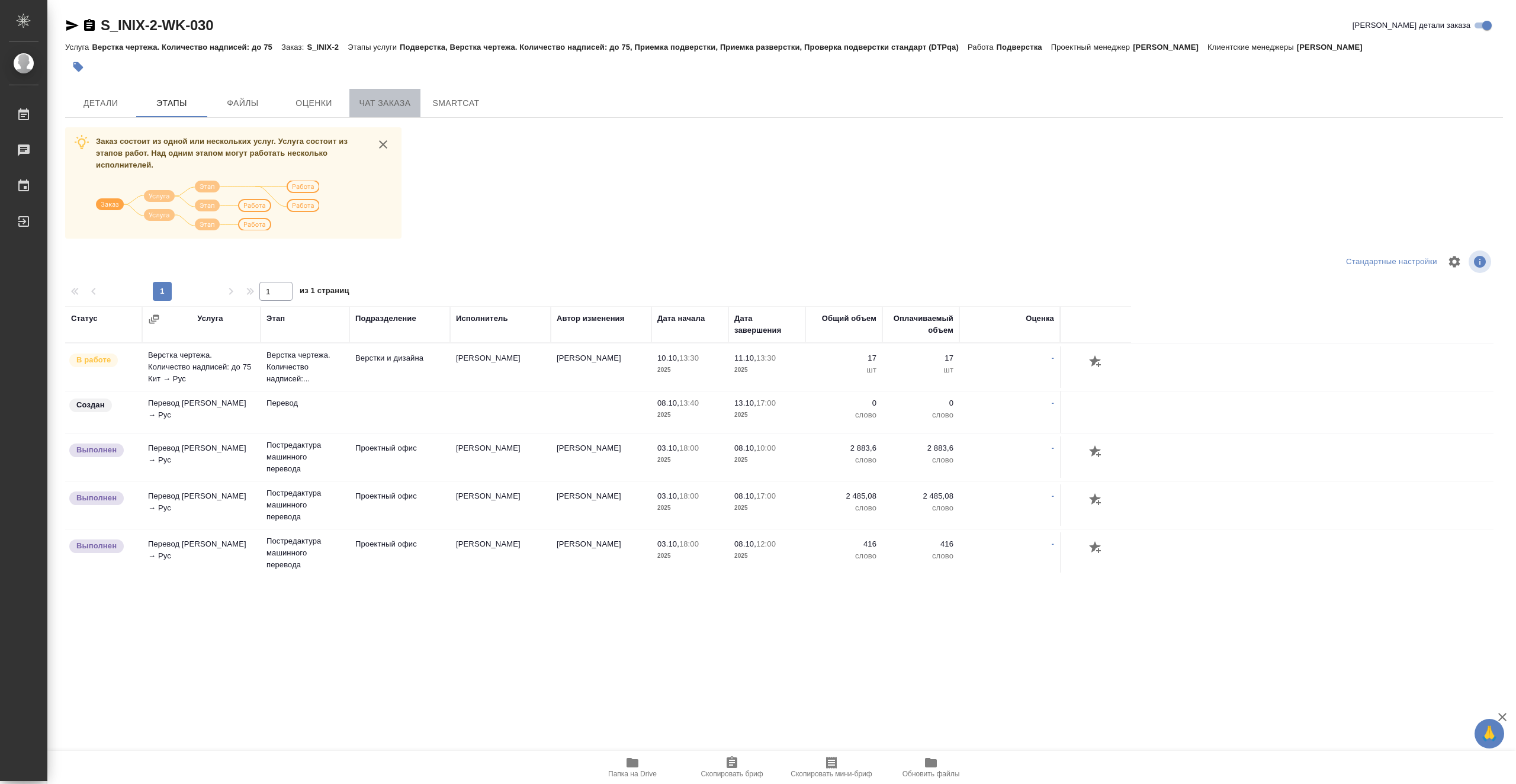
click at [361, 99] on span "Чат заказа" at bounding box center [384, 102] width 57 height 15
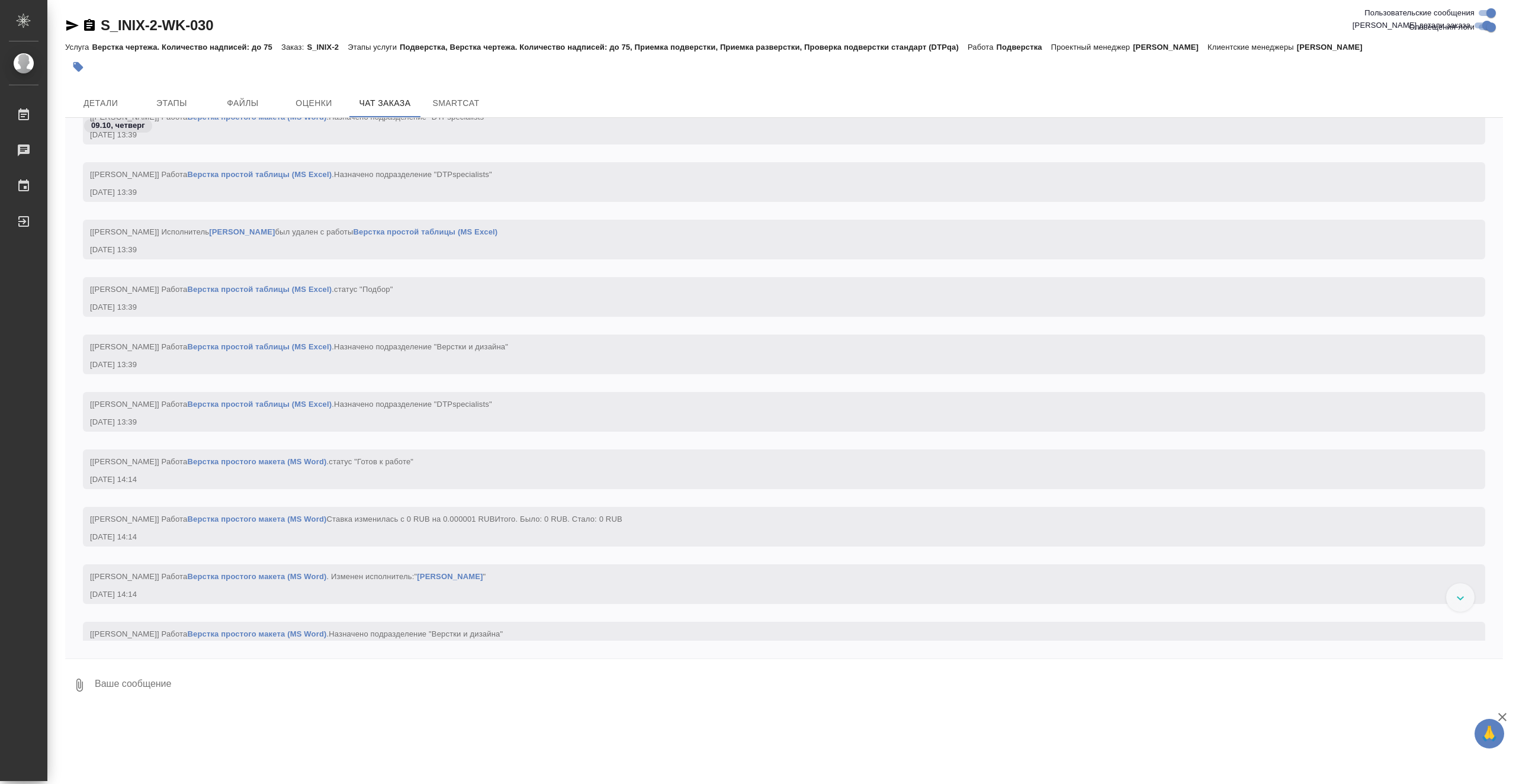
scroll to position [13613, 0]
